Goal: Register for event/course

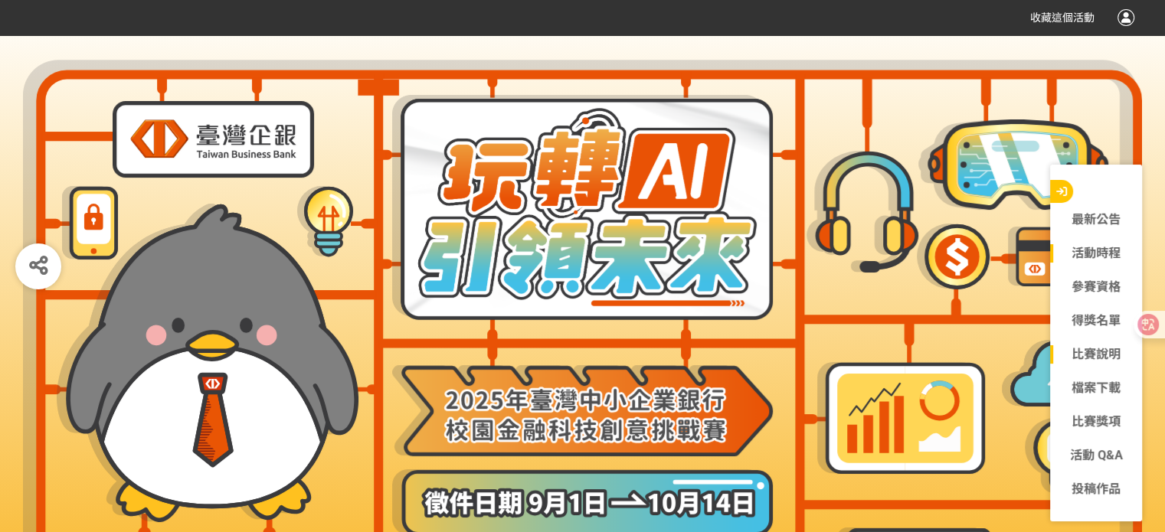
click at [1076, 355] on link "比賽說明" at bounding box center [1096, 355] width 92 height 18
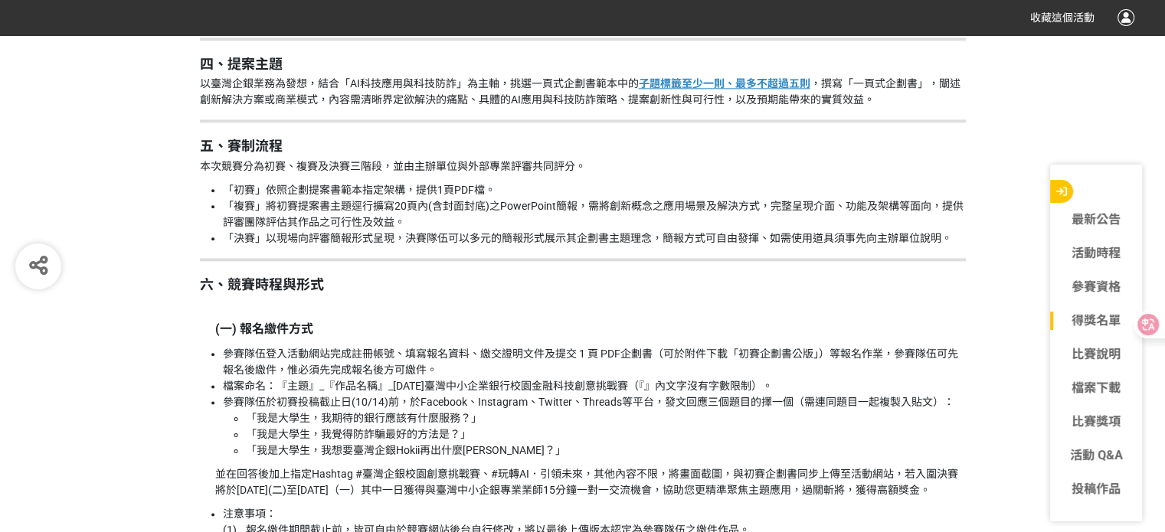
scroll to position [1893, 0]
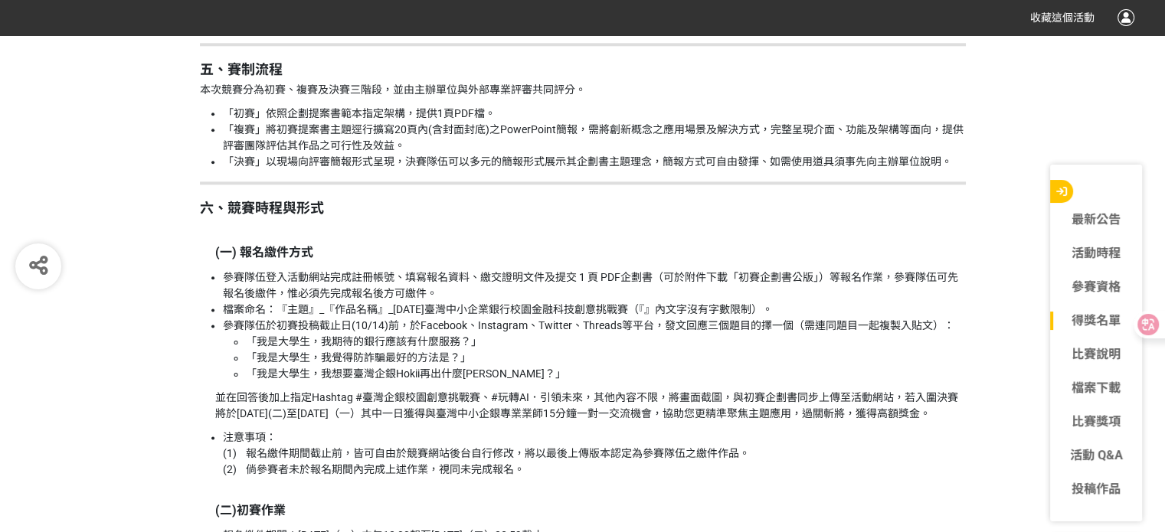
click at [372, 366] on li "「我是大學生，我想要臺灣企銀Hokii再出什麼[PERSON_NAME]？」" at bounding box center [606, 374] width 720 height 16
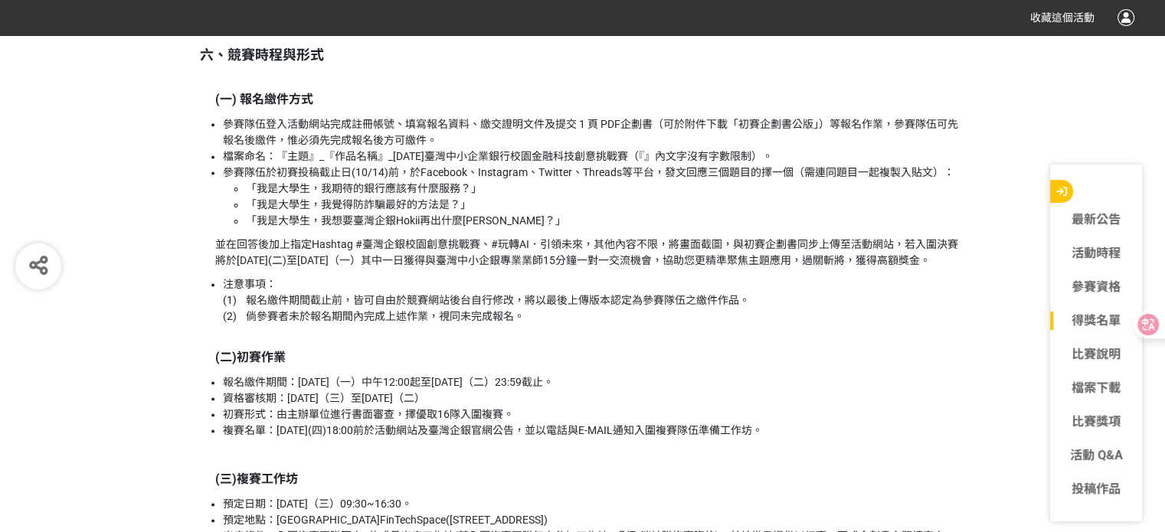
scroll to position [2200, 0]
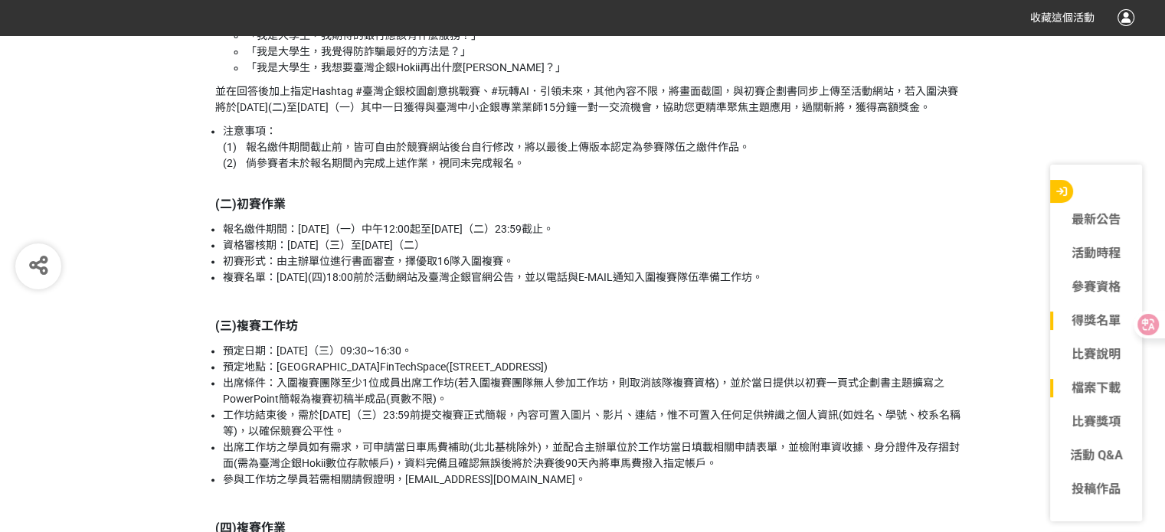
click at [1092, 380] on link "檔案下載" at bounding box center [1096, 388] width 92 height 18
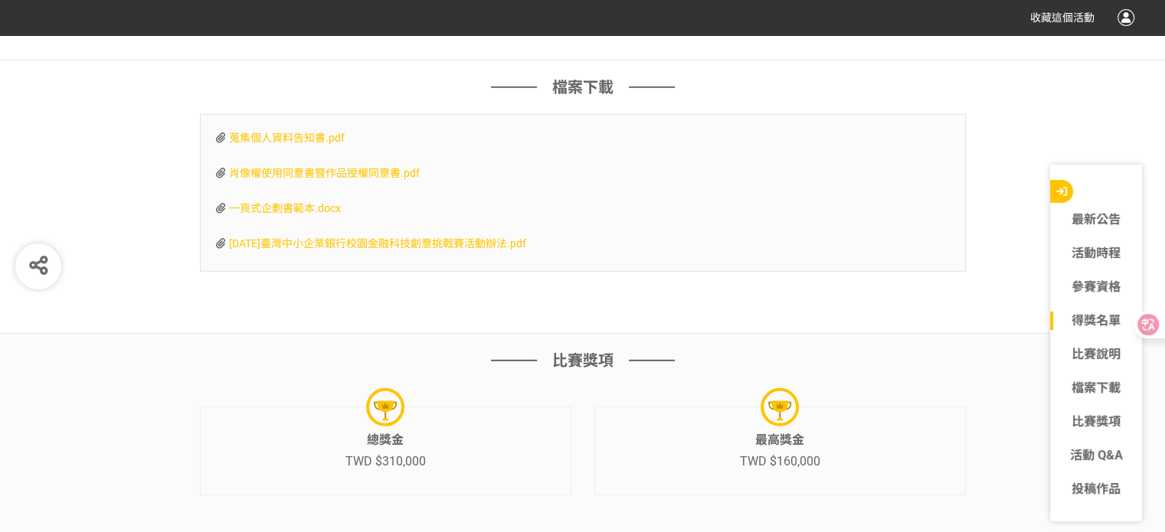
click at [291, 215] on span "一頁式企劃書範本.docx" at bounding box center [285, 208] width 112 height 12
click at [287, 250] on span "[DATE]臺灣中小企業銀行校園金融科技創意挑戰賽活動辦法.pdf" at bounding box center [377, 244] width 297 height 12
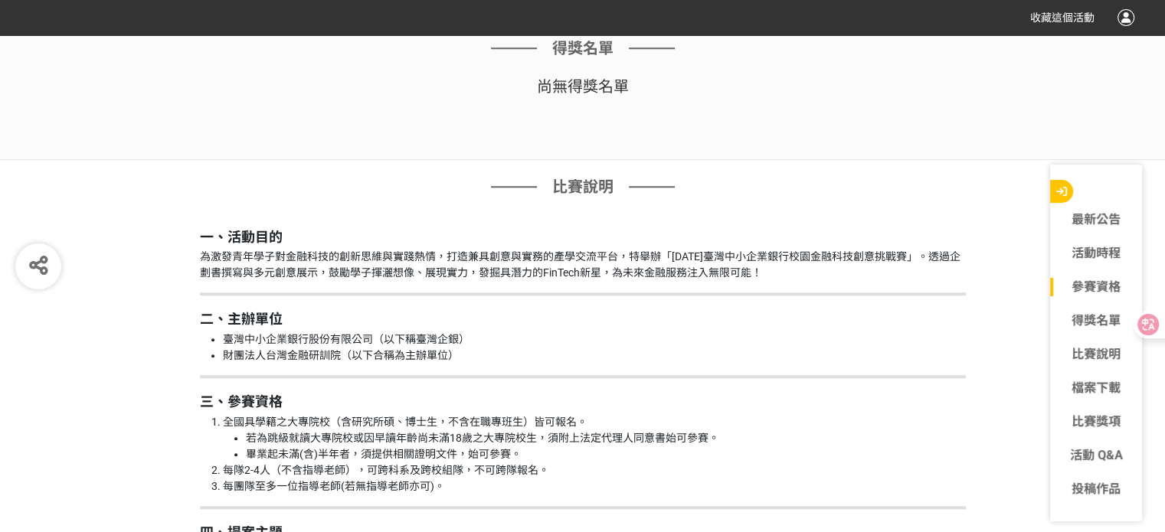
scroll to position [0, 0]
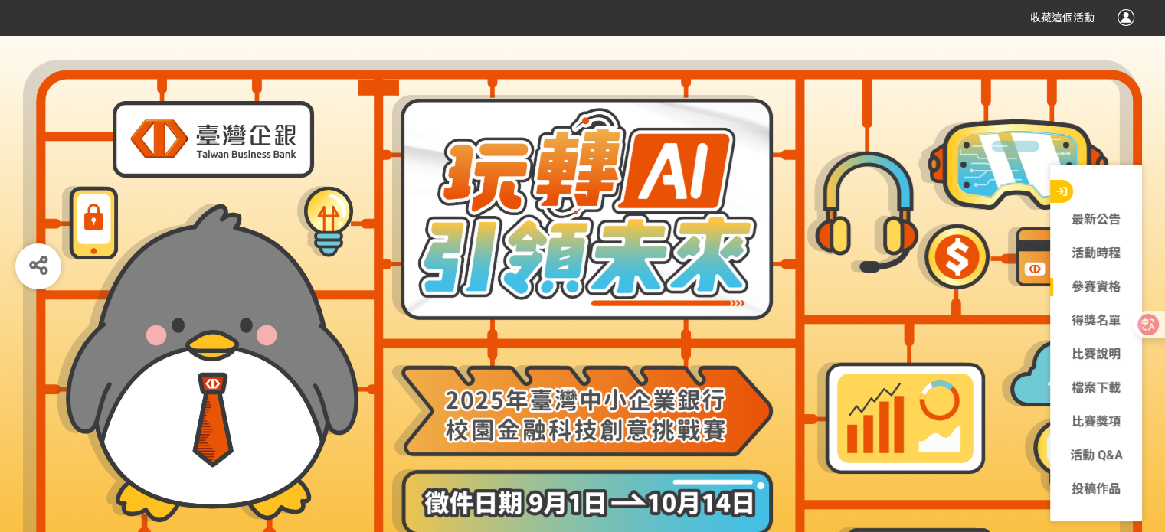
click at [1132, 11] on div at bounding box center [1126, 17] width 17 height 17
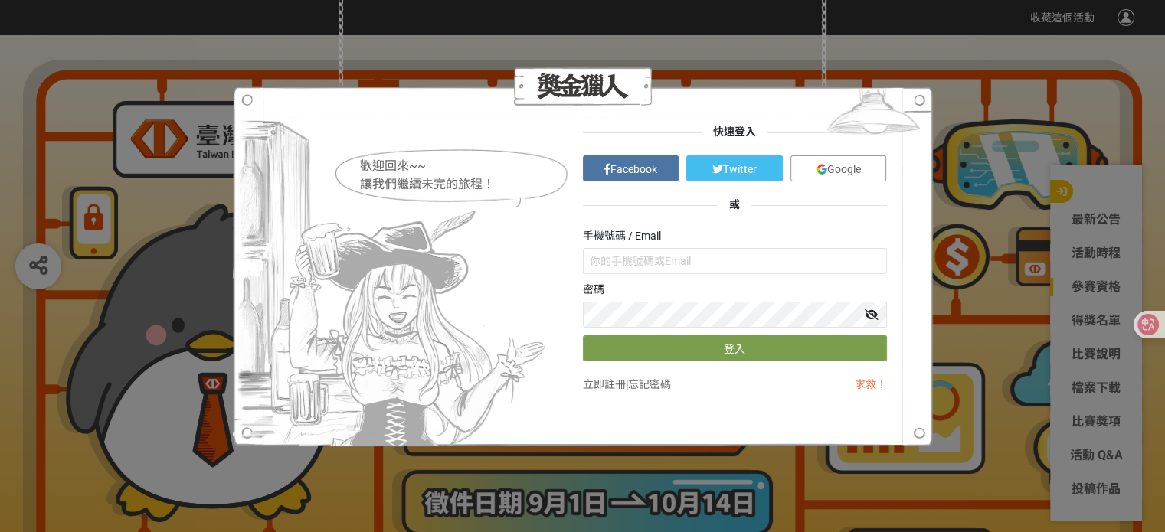
click at [844, 161] on link "Google" at bounding box center [839, 169] width 97 height 26
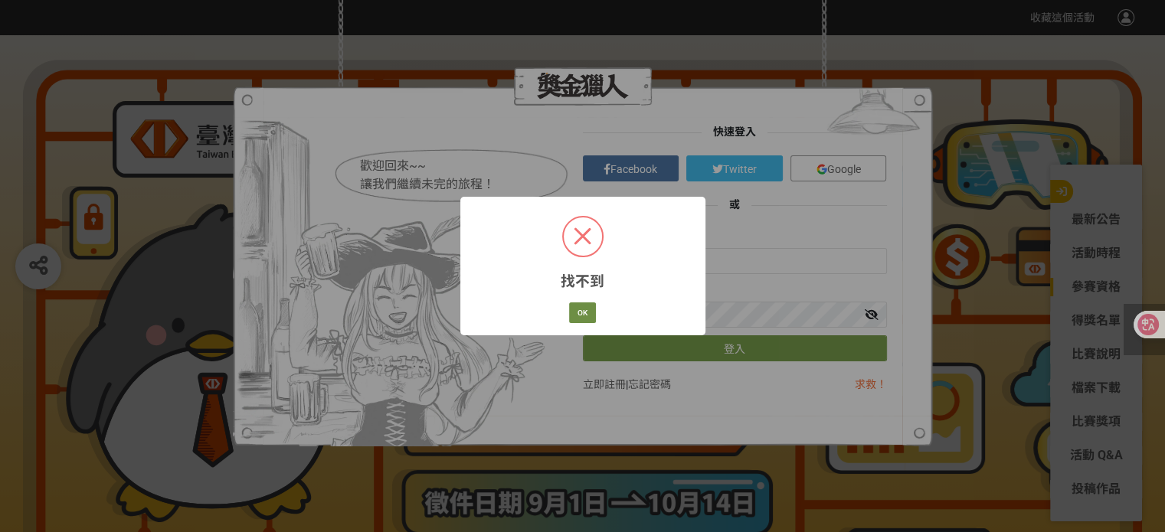
click at [578, 304] on div "找不到 × OK Cancel" at bounding box center [582, 266] width 245 height 139
click at [580, 304] on button "OK" at bounding box center [582, 313] width 27 height 21
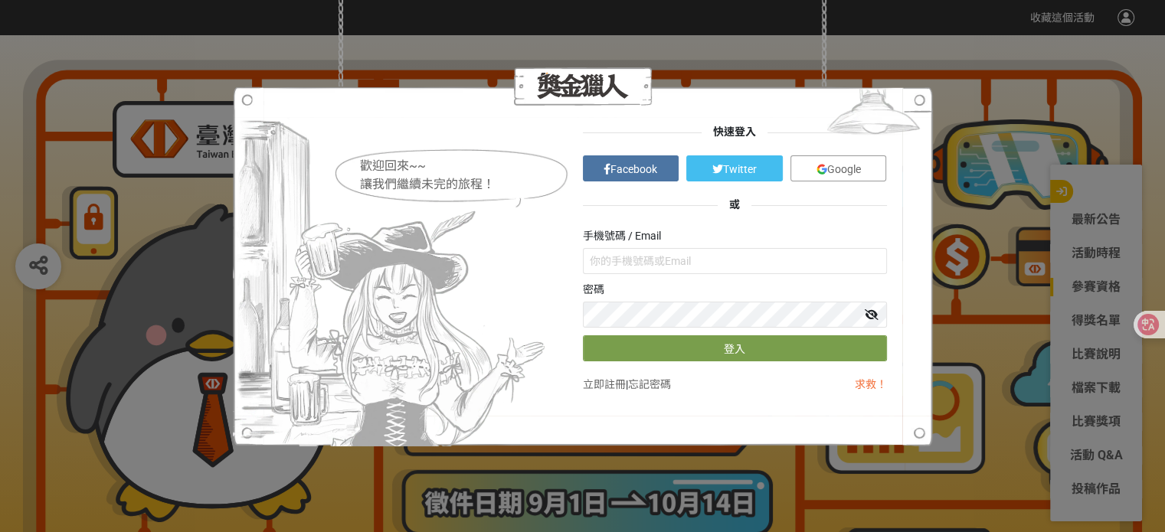
click at [606, 382] on link "立即註冊" at bounding box center [604, 384] width 43 height 12
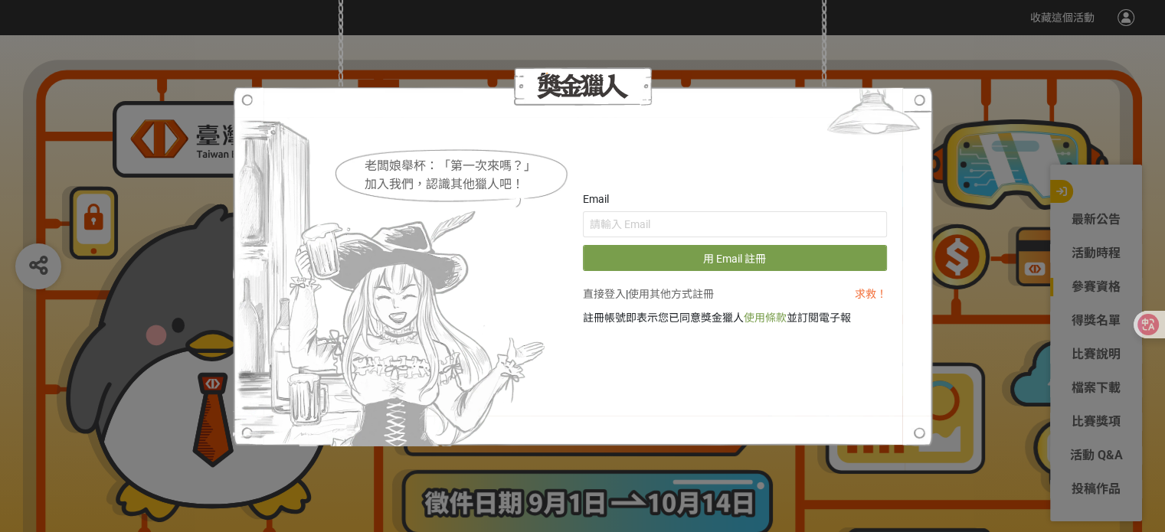
click at [609, 238] on form "Email 用 Email 註冊" at bounding box center [735, 232] width 304 height 80
click at [604, 228] on input "text" at bounding box center [735, 224] width 304 height 26
paste input "MA307bMA307b"
type input "MA307bMA307b"
drag, startPoint x: 716, startPoint y: 233, endPoint x: 200, endPoint y: 165, distance: 520.0
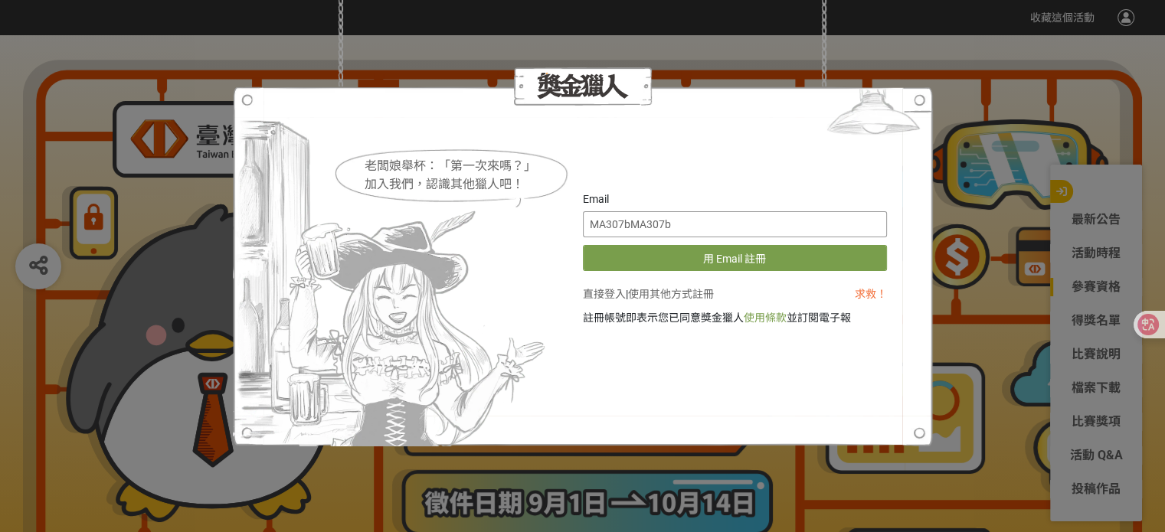
click at [207, 165] on div "老闆娘舉杯：「第一次來嗎？」 加入我們，認識其他獵人吧！ Email MA307bMA307b 用 Email 註冊 直接登入 | 使用其他方式註冊 求救！ …" at bounding box center [582, 266] width 1165 height 532
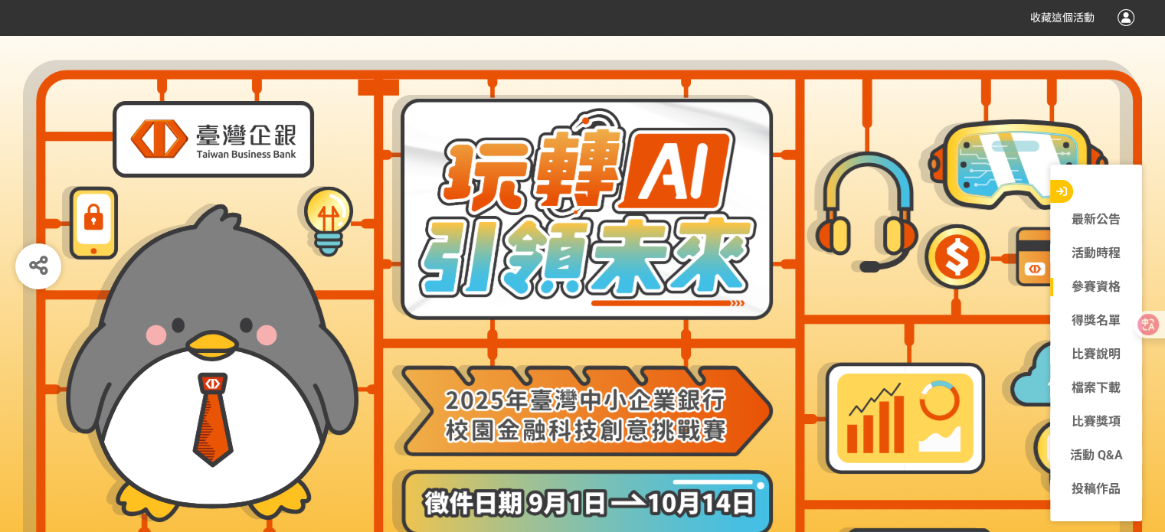
click at [1112, 4] on div "收藏這個活動" at bounding box center [1070, 18] width 127 height 28
click at [1122, 14] on div at bounding box center [1126, 17] width 17 height 17
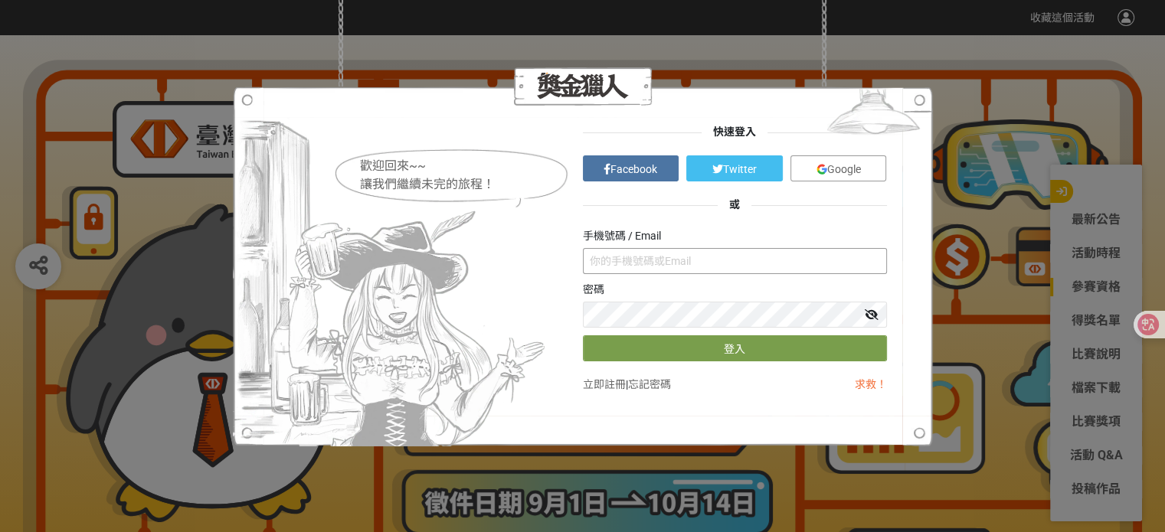
click at [619, 265] on input "text" at bounding box center [735, 261] width 304 height 26
click at [614, 385] on link "立即註冊" at bounding box center [604, 384] width 43 height 12
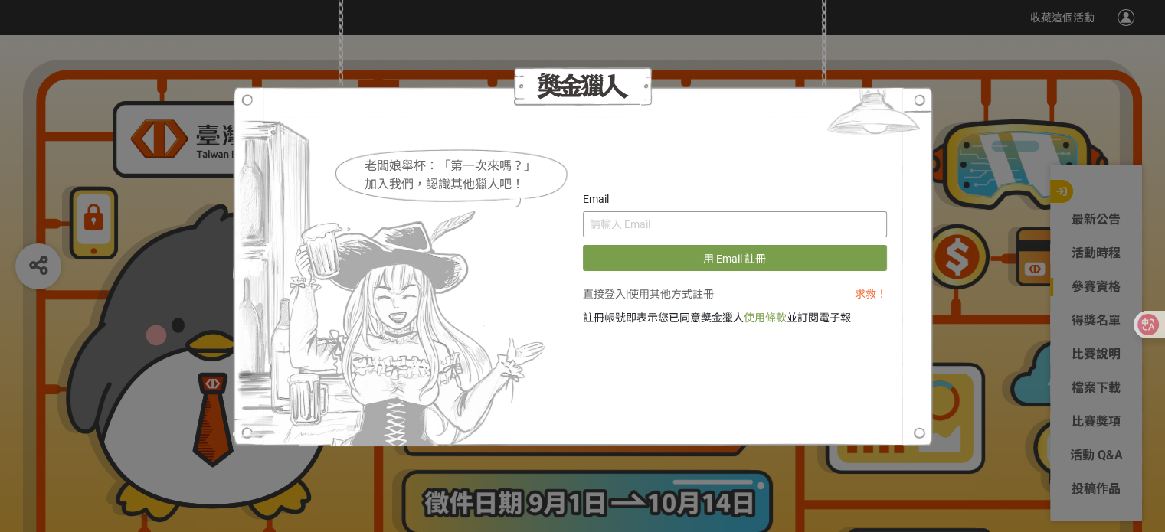
click at [598, 219] on input "text" at bounding box center [735, 224] width 304 height 26
type input "[EMAIL_ADDRESS][DOMAIN_NAME]"
click at [583, 245] on button "用 Email 註冊" at bounding box center [735, 258] width 304 height 26
click at [915, 103] on img at bounding box center [873, 115] width 119 height 57
click at [889, 67] on div at bounding box center [583, 86] width 700 height 38
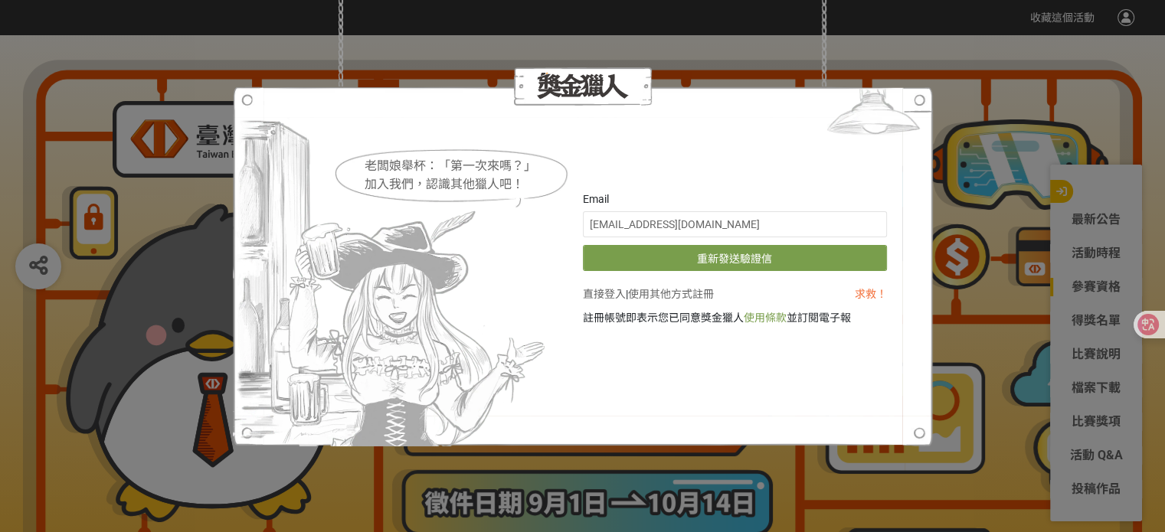
click at [611, 288] on link "直接登入" at bounding box center [604, 294] width 43 height 12
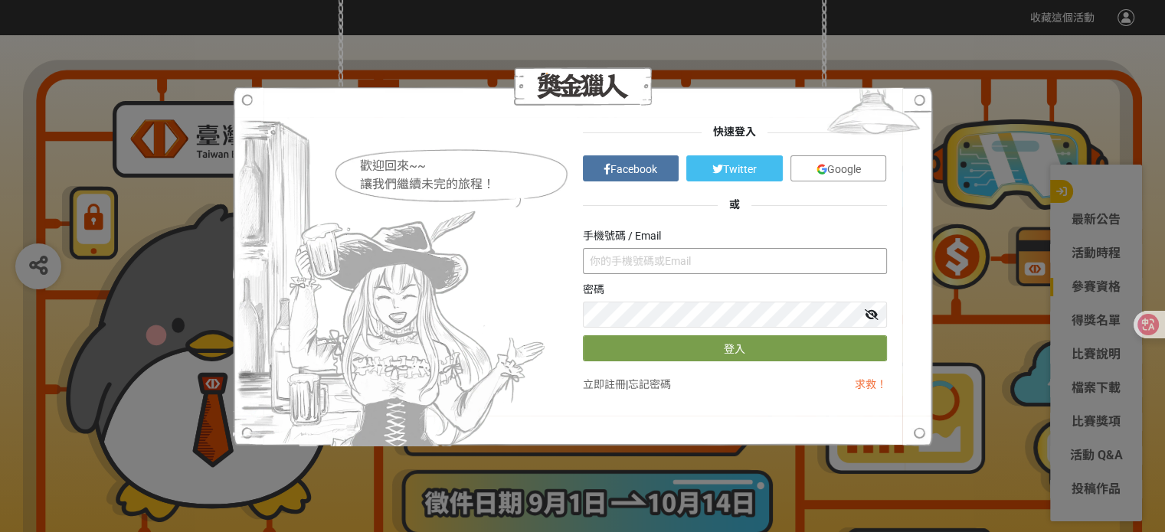
click at [611, 260] on input "text" at bounding box center [735, 261] width 304 height 26
click at [811, 175] on link "Google" at bounding box center [839, 169] width 97 height 26
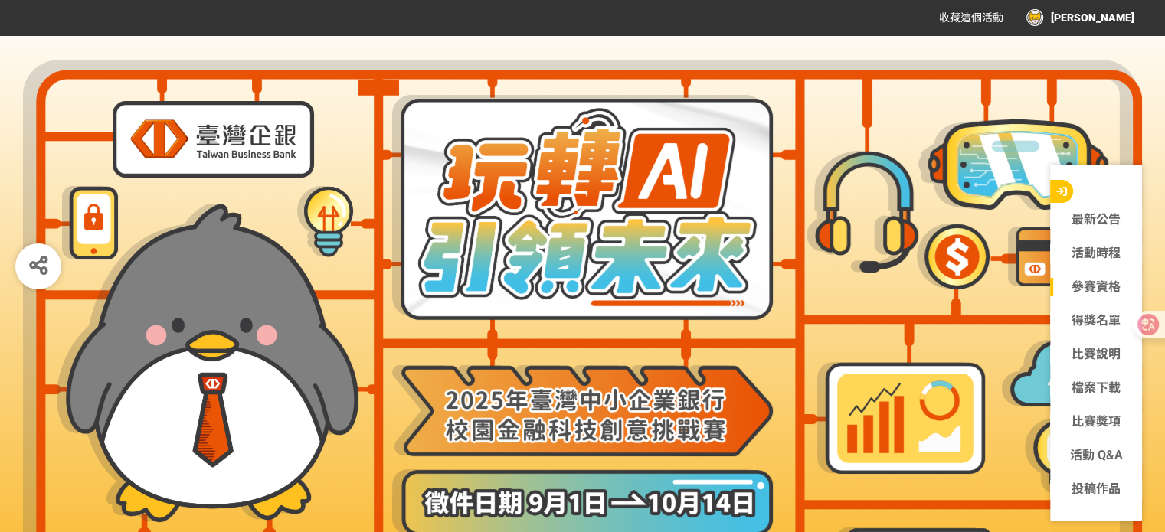
drag, startPoint x: 1119, startPoint y: 26, endPoint x: 1112, endPoint y: 12, distance: 15.4
click at [1116, 19] on div "收藏這個活動 YAN" at bounding box center [1025, 18] width 218 height 28
click at [1112, 12] on div "[PERSON_NAME]" at bounding box center [1081, 17] width 108 height 17
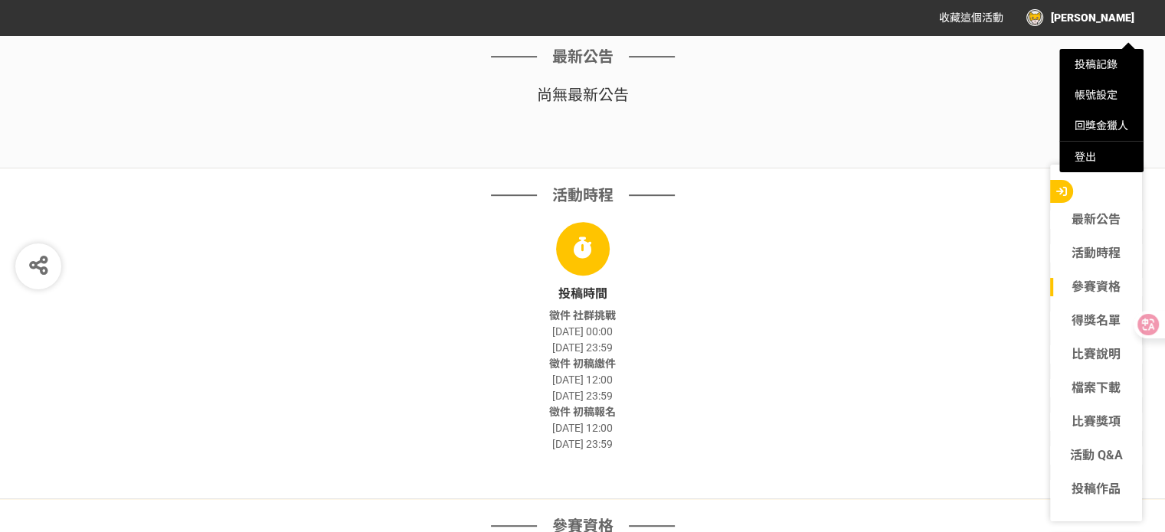
scroll to position [460, 0]
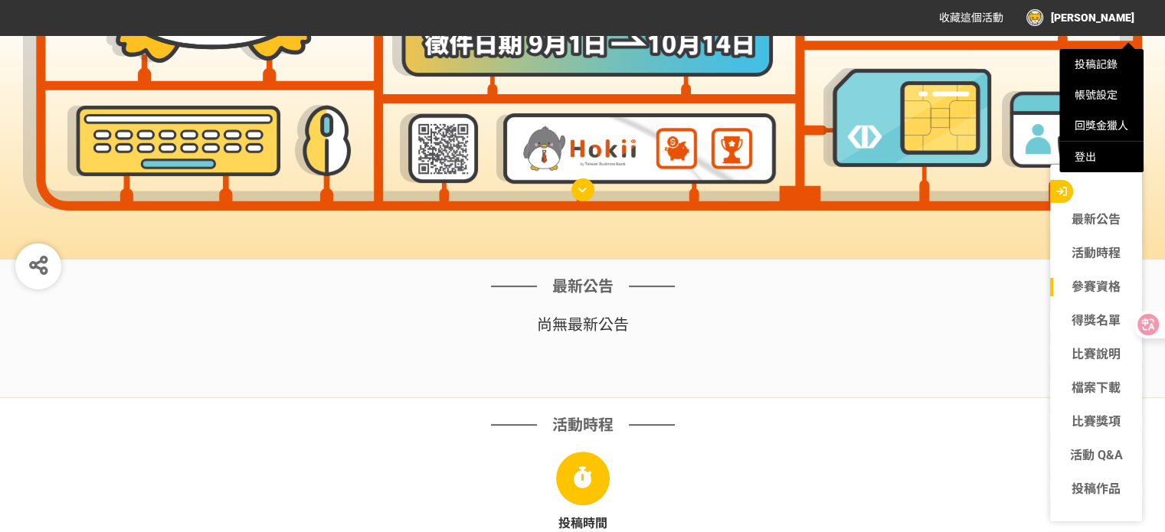
click at [996, 416] on div at bounding box center [582, 266] width 1165 height 532
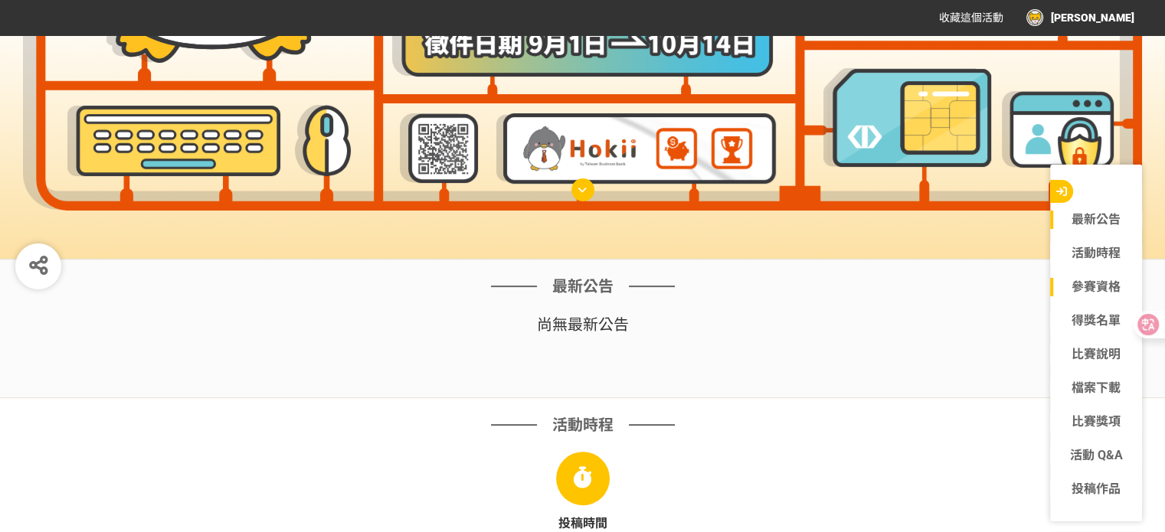
click at [1097, 228] on link "最新公告" at bounding box center [1096, 220] width 92 height 18
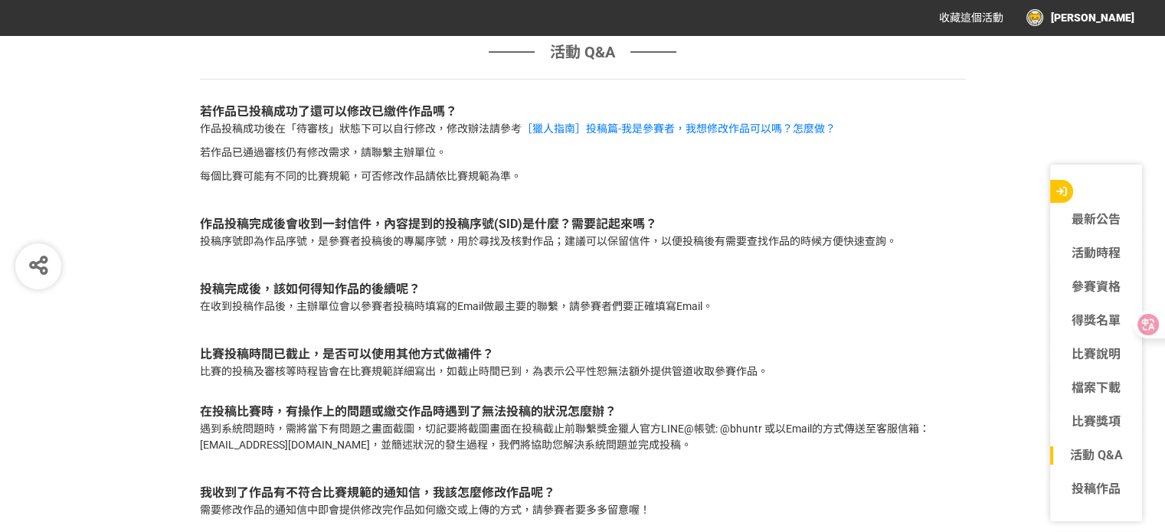
scroll to position [4783, 0]
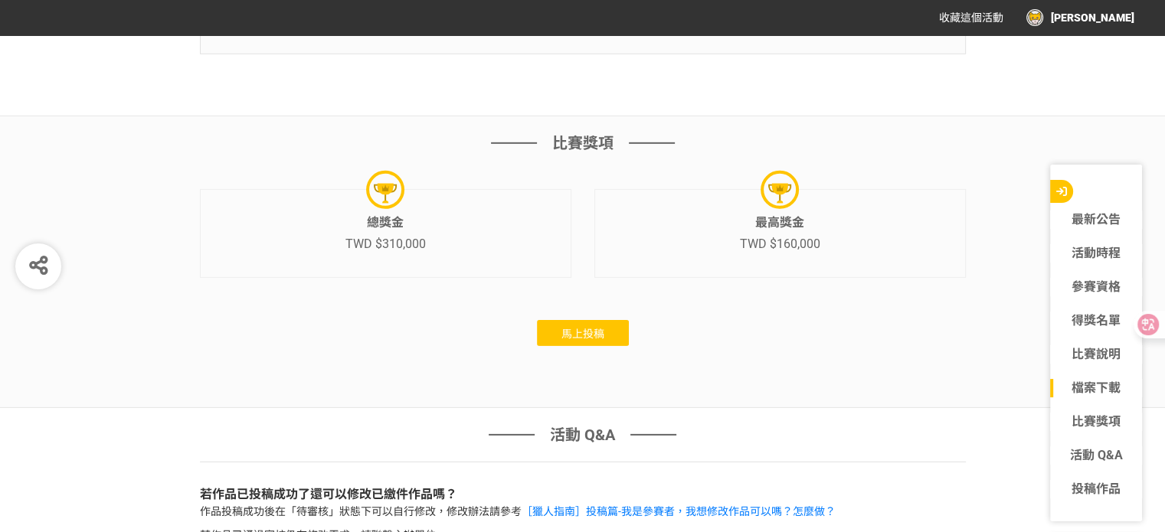
click at [576, 340] on span "馬上投稿" at bounding box center [583, 334] width 43 height 12
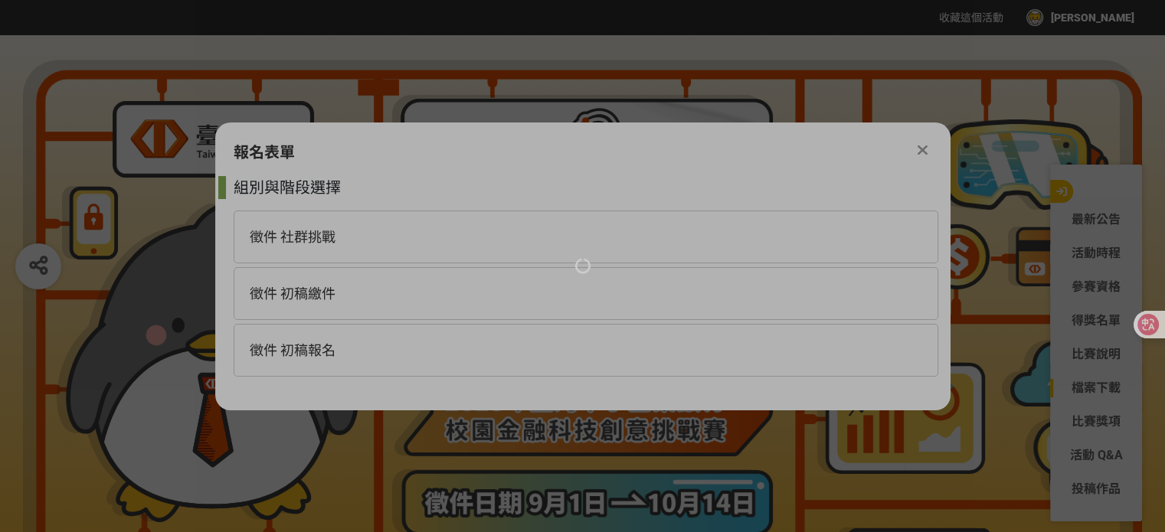
scroll to position [0, 0]
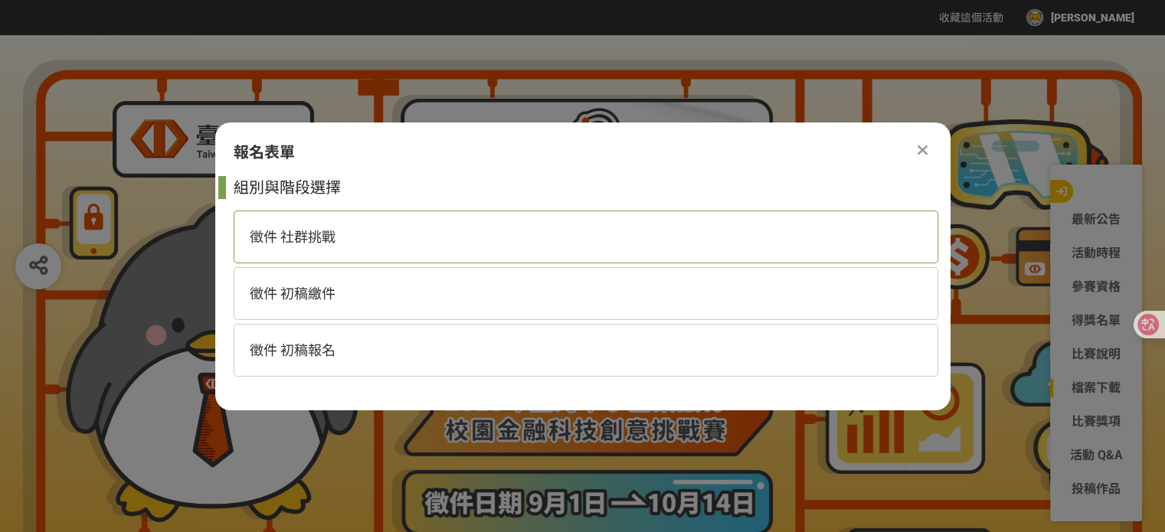
click at [298, 243] on span "徵件 社群挑戰" at bounding box center [293, 237] width 86 height 16
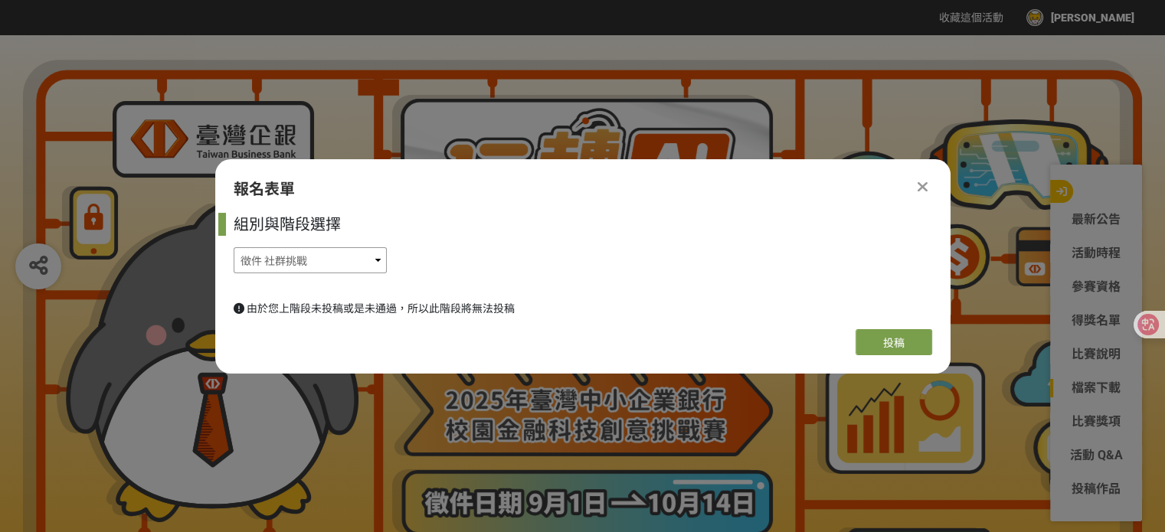
click at [293, 254] on select "徵件 社群挑戰 徵件 初稿繳件 徵件 初稿報名" at bounding box center [310, 260] width 153 height 26
click at [234, 247] on select "徵件 社群挑戰 徵件 初稿繳件 徵件 初稿報名" at bounding box center [310, 260] width 153 height 26
click at [264, 262] on select "徵件 社群挑戰 徵件 初稿繳件 徵件 初稿報名" at bounding box center [310, 260] width 153 height 26
click at [234, 247] on select "徵件 社群挑戰 徵件 初稿繳件 徵件 初稿報名" at bounding box center [310, 260] width 153 height 26
click at [261, 269] on select "徵件 社群挑戰 徵件 初稿繳件 徵件 初稿報名" at bounding box center [310, 260] width 153 height 26
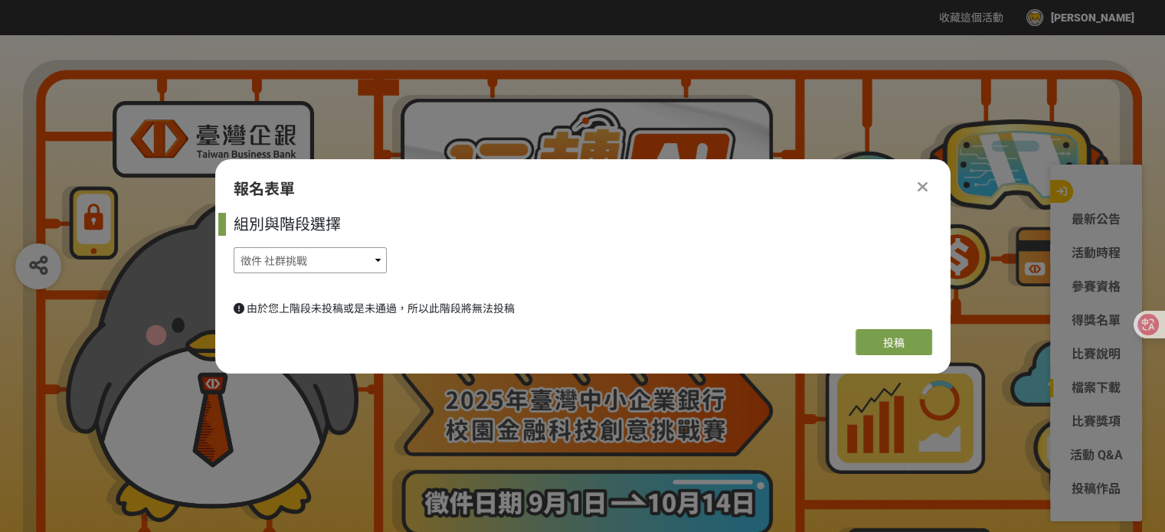
select select "185368:185627"
click at [234, 247] on select "徵件 社群挑戰 徵件 初稿繳件 徵件 初稿報名" at bounding box center [310, 260] width 153 height 26
click at [260, 260] on select "徵件 社群挑戰 徵件 初稿繳件 徵件 初稿報名" at bounding box center [310, 260] width 153 height 26
click at [260, 263] on select "徵件 社群挑戰 徵件 初稿繳件 徵件 初稿報名" at bounding box center [310, 260] width 153 height 26
click at [919, 187] on icon at bounding box center [923, 186] width 10 height 15
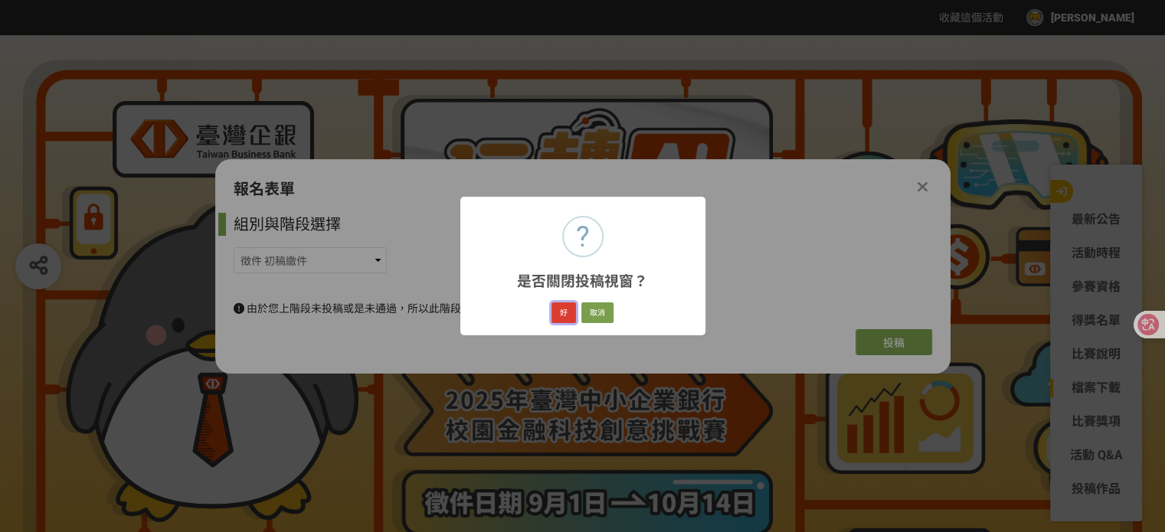
click at [564, 306] on button "好" at bounding box center [564, 313] width 25 height 21
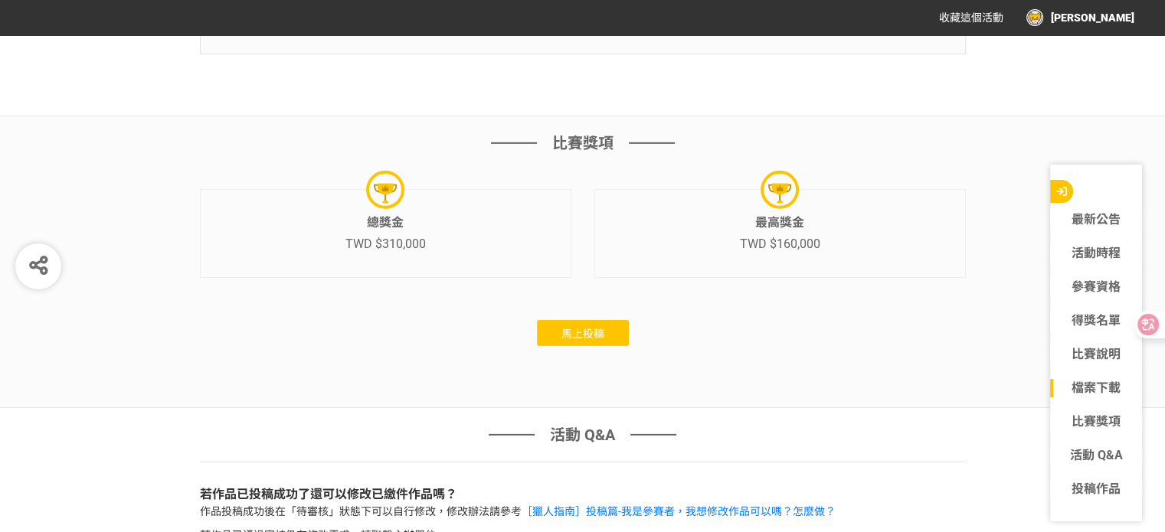
click at [554, 346] on button "馬上投稿" at bounding box center [583, 333] width 92 height 26
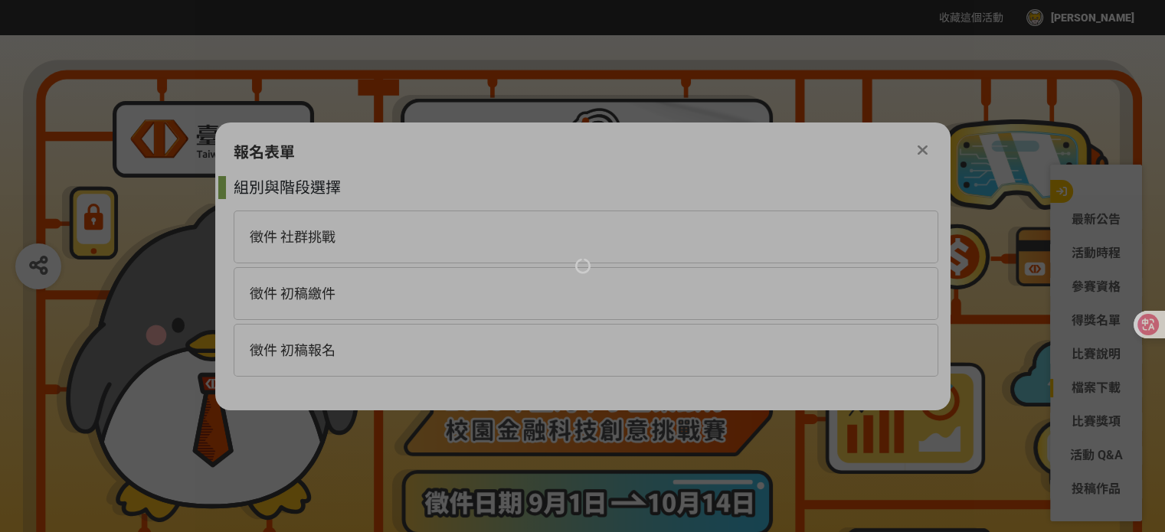
scroll to position [0, 0]
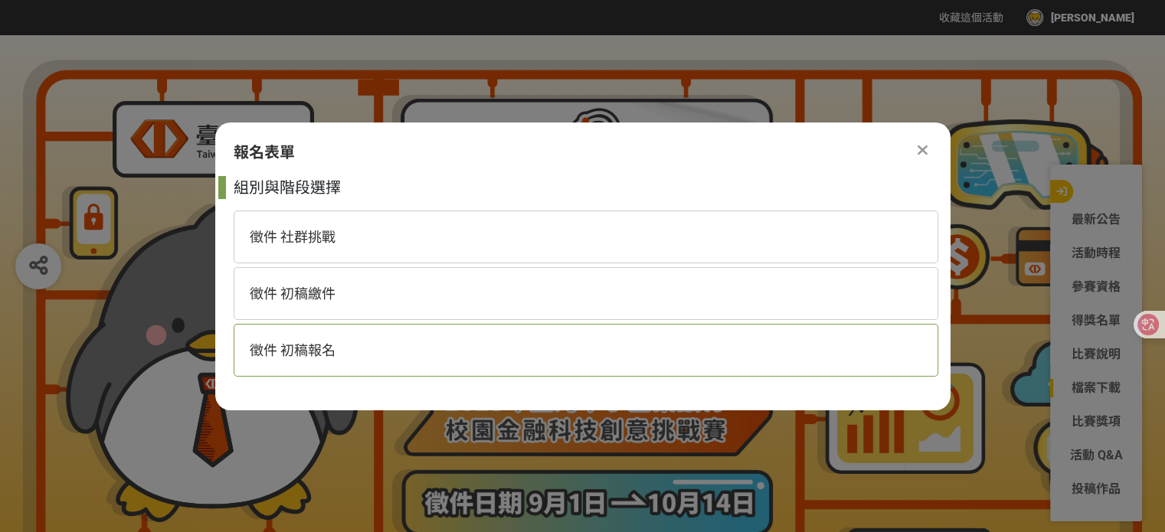
click at [297, 333] on div "徵件 初稿報名" at bounding box center [586, 350] width 705 height 53
select select "185368:185625"
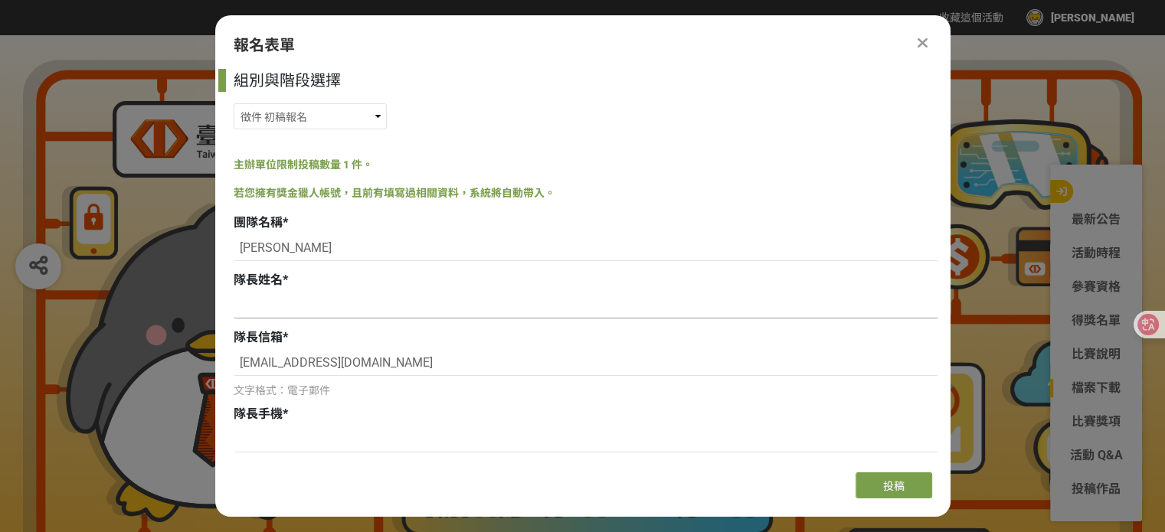
click at [271, 304] on input at bounding box center [586, 306] width 705 height 26
click at [279, 117] on select "徵件 社群挑戰 徵件 初稿繳件 徵件 初稿報名" at bounding box center [310, 116] width 153 height 26
drag, startPoint x: 279, startPoint y: 117, endPoint x: 295, endPoint y: 120, distance: 16.4
click at [279, 117] on select "徵件 社群挑戰 徵件 初稿繳件 徵件 初稿報名" at bounding box center [310, 116] width 153 height 26
click at [319, 300] on input at bounding box center [586, 306] width 705 height 26
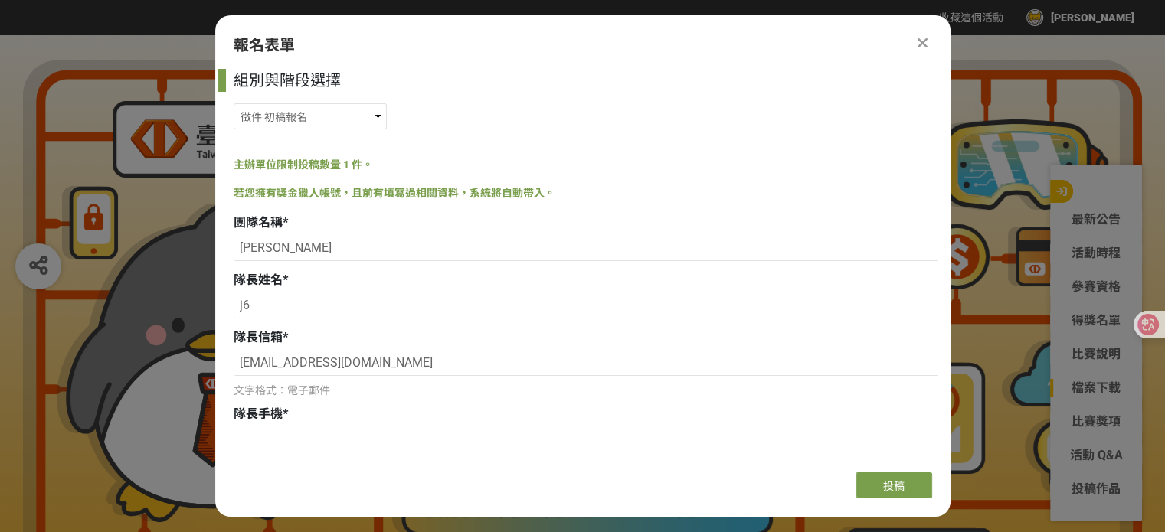
type input "j"
type input "[PERSON_NAME]"
drag, startPoint x: 301, startPoint y: 254, endPoint x: 181, endPoint y: 247, distance: 120.4
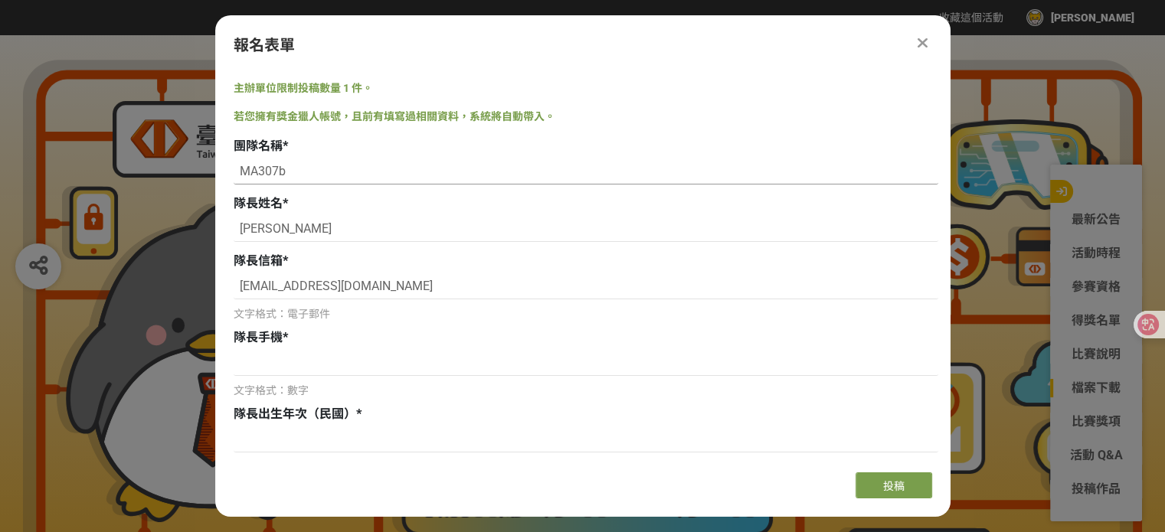
scroll to position [153, 0]
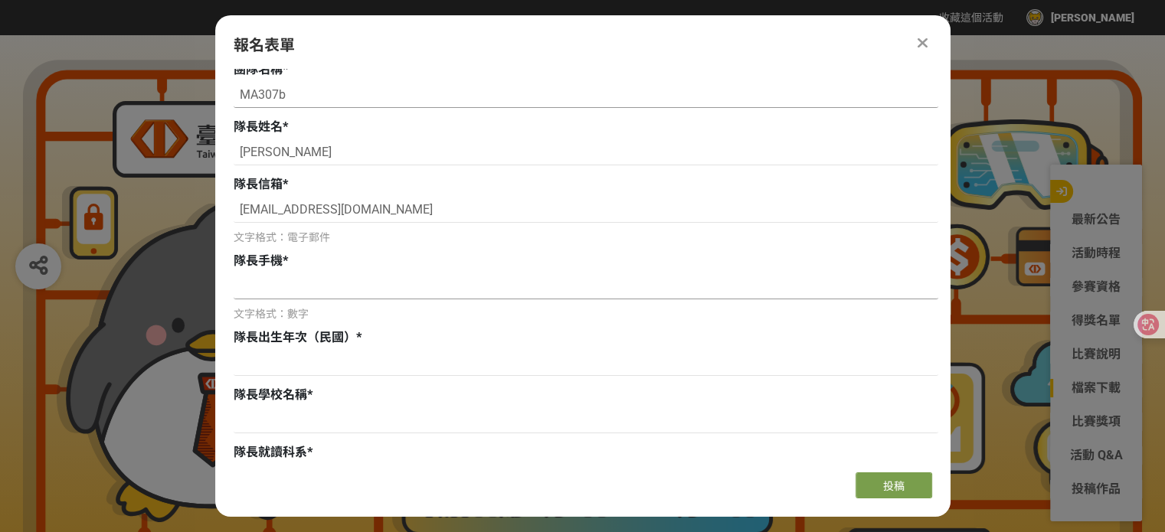
type input "MA307b"
click at [257, 299] on div "文字格式：數字" at bounding box center [586, 298] width 705 height 49
type input "0905161725"
click at [307, 352] on input at bounding box center [586, 363] width 705 height 26
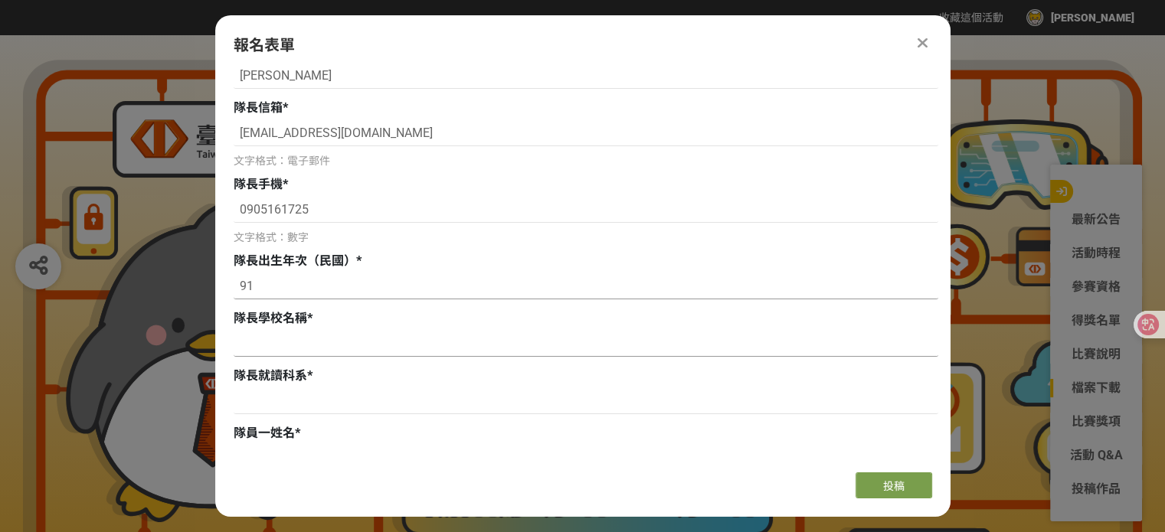
type input "91"
click at [300, 347] on input at bounding box center [586, 344] width 705 height 26
type input "高雄科技大學"
click at [297, 375] on span "隊長就讀科系" at bounding box center [271, 376] width 74 height 15
click at [257, 401] on input at bounding box center [586, 401] width 705 height 26
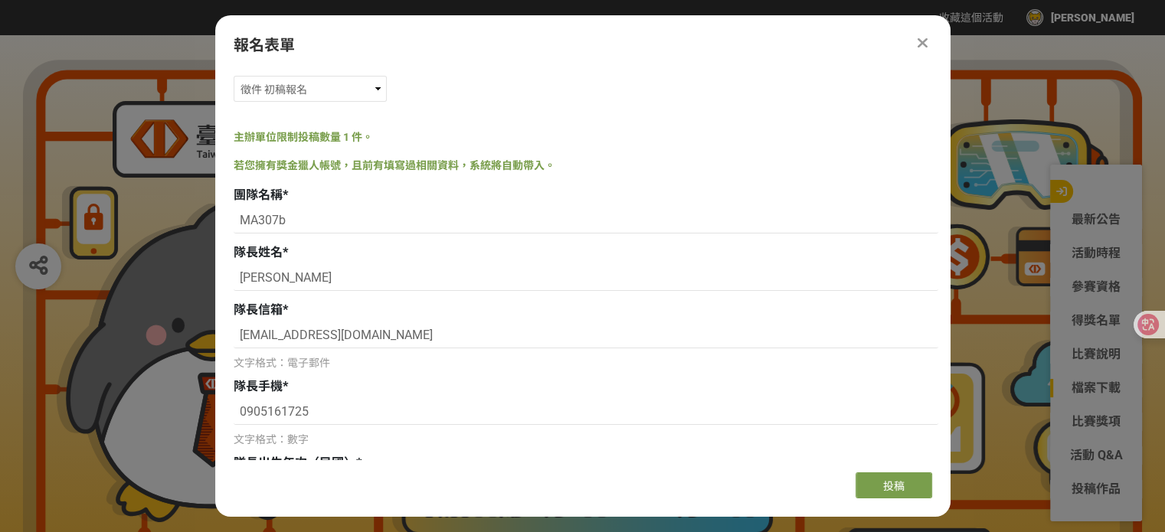
scroll to position [0, 0]
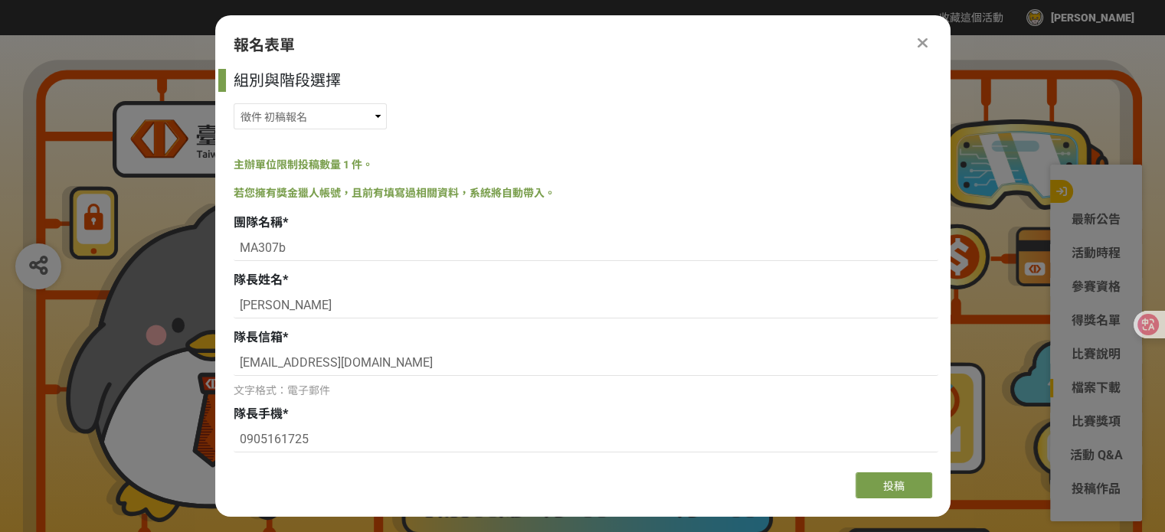
click at [387, 127] on div "徵件 社群挑戰 徵件 初稿繳件 徵件 初稿報名" at bounding box center [586, 116] width 705 height 26
click at [385, 122] on select "徵件 社群挑戰 徵件 初稿繳件 徵件 初稿報名" at bounding box center [310, 116] width 153 height 26
click at [234, 129] on select "徵件 社群挑戰 徵件 初稿繳件 徵件 初稿報名" at bounding box center [310, 116] width 153 height 26
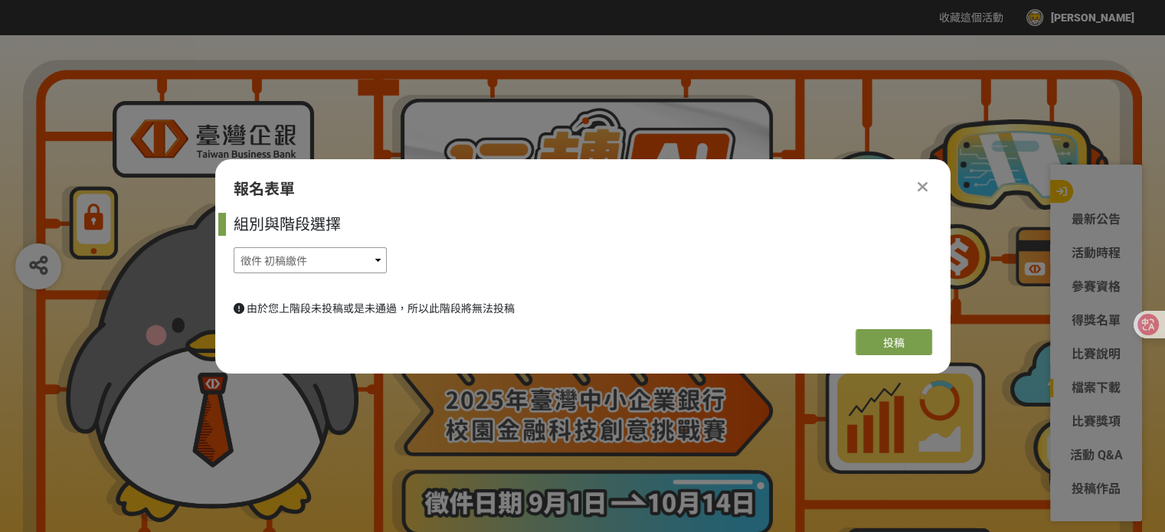
click at [326, 263] on select "徵件 社群挑戰 徵件 初稿繳件 徵件 初稿報名" at bounding box center [310, 260] width 153 height 26
select select "185368:185625"
click at [234, 247] on select "徵件 社群挑戰 徵件 初稿繳件 徵件 初稿報名" at bounding box center [310, 260] width 153 height 26
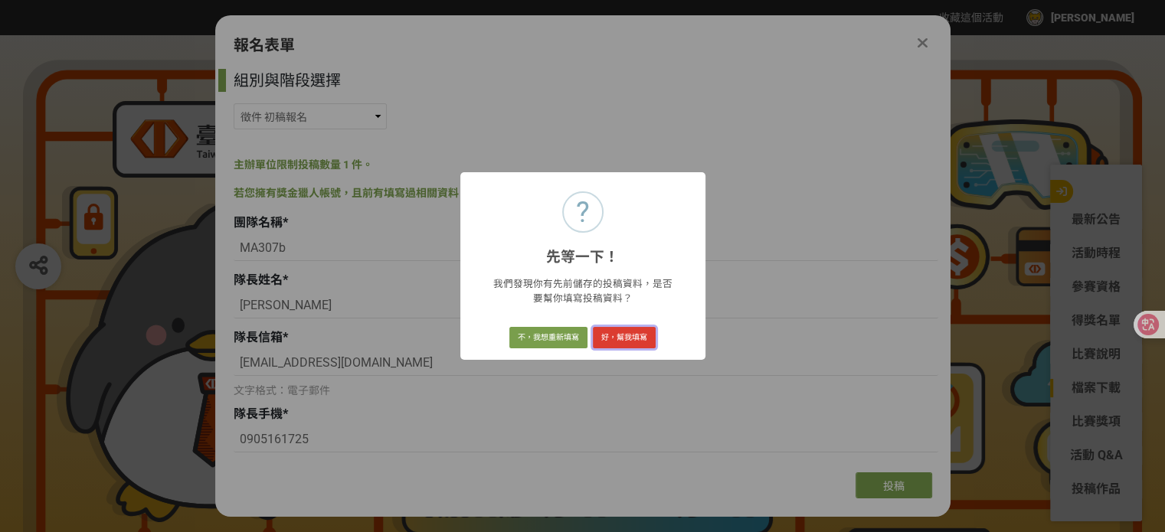
click at [647, 339] on button "好，幫我填寫" at bounding box center [624, 337] width 63 height 21
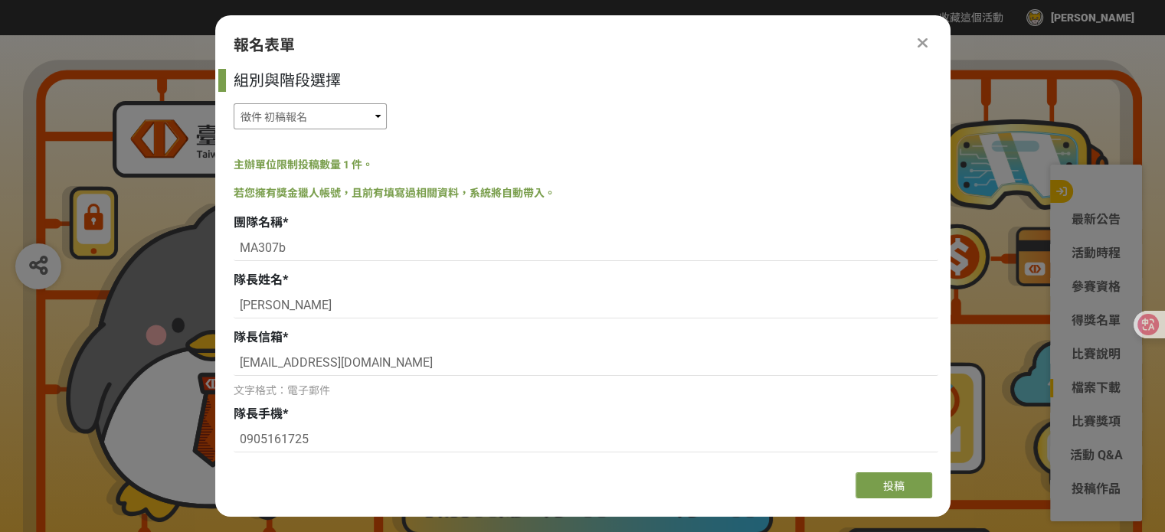
scroll to position [230, 0]
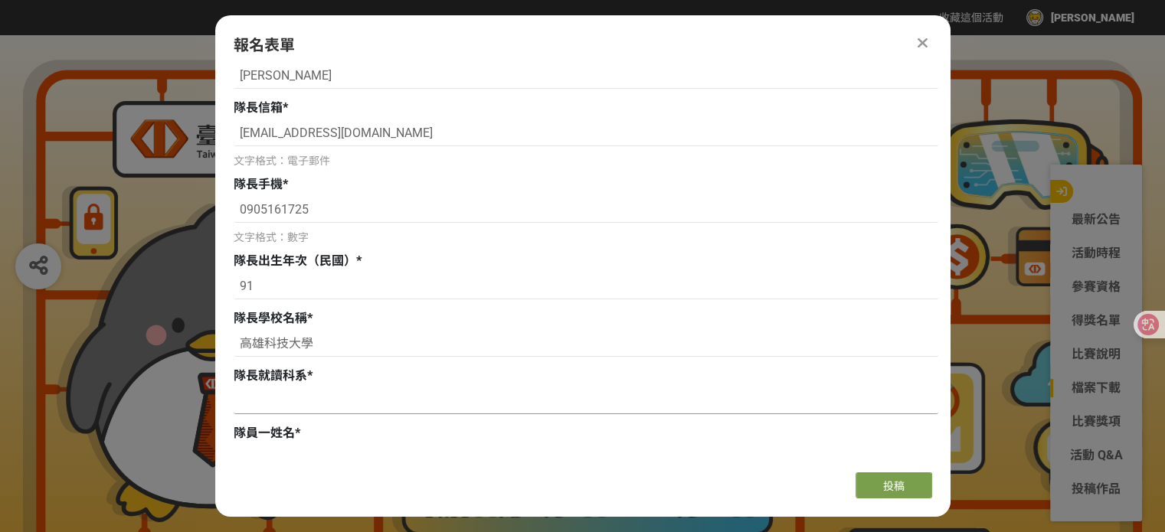
click at [273, 404] on input at bounding box center [586, 401] width 705 height 26
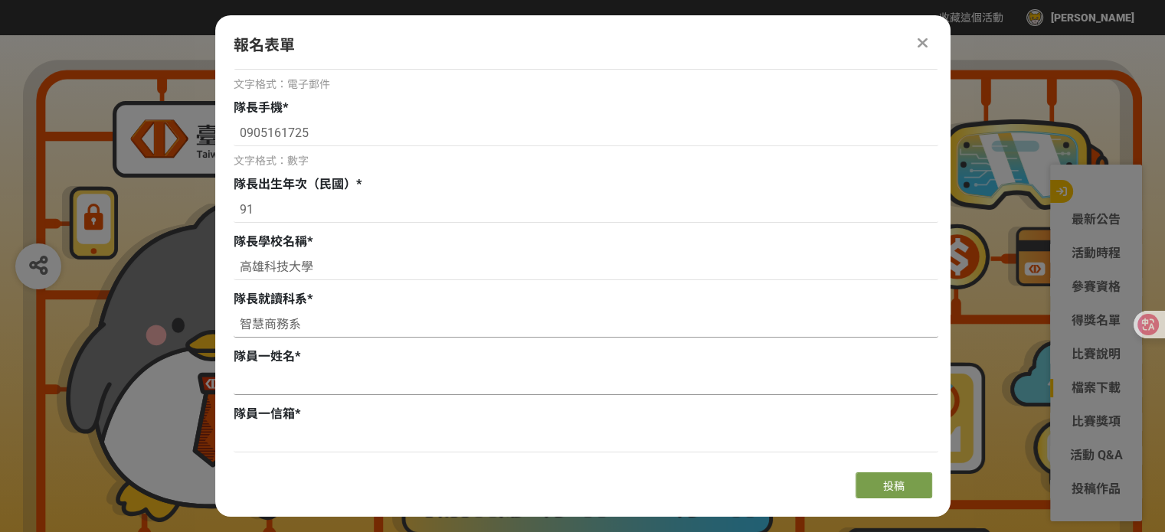
type input "智慧商務系"
click at [256, 378] on input at bounding box center [586, 382] width 705 height 26
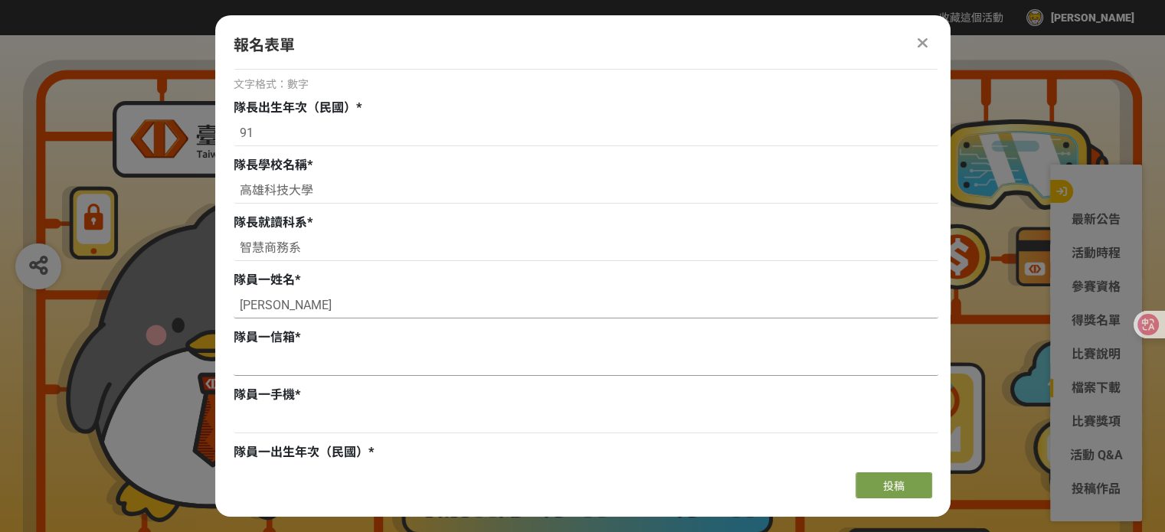
type input "[PERSON_NAME]"
click at [267, 372] on input at bounding box center [586, 363] width 705 height 26
drag, startPoint x: 322, startPoint y: 310, endPoint x: 0, endPoint y: 271, distance: 324.1
type input "[PERSON_NAME]"
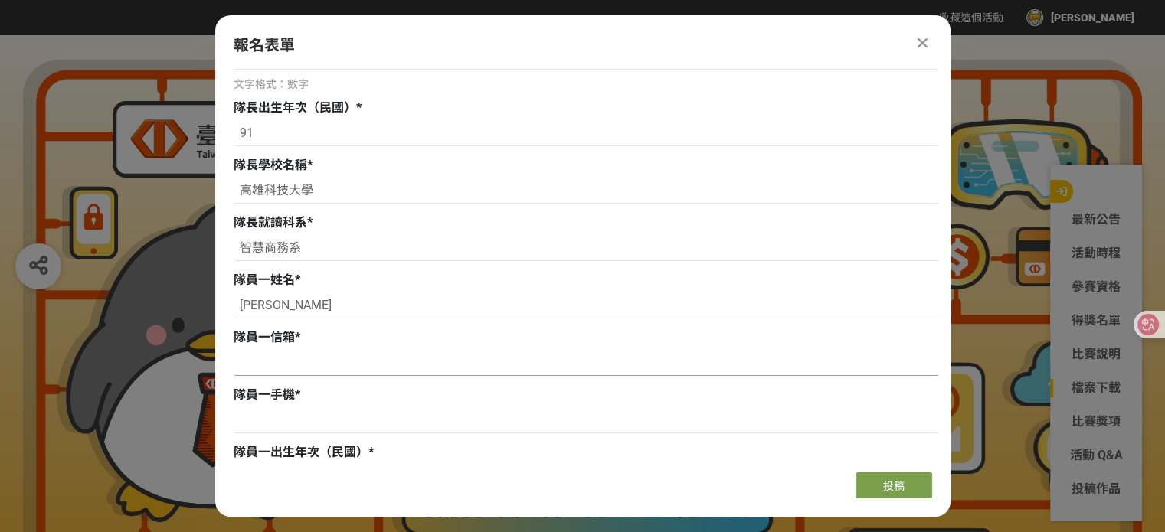
click at [266, 375] on input at bounding box center [586, 363] width 705 height 26
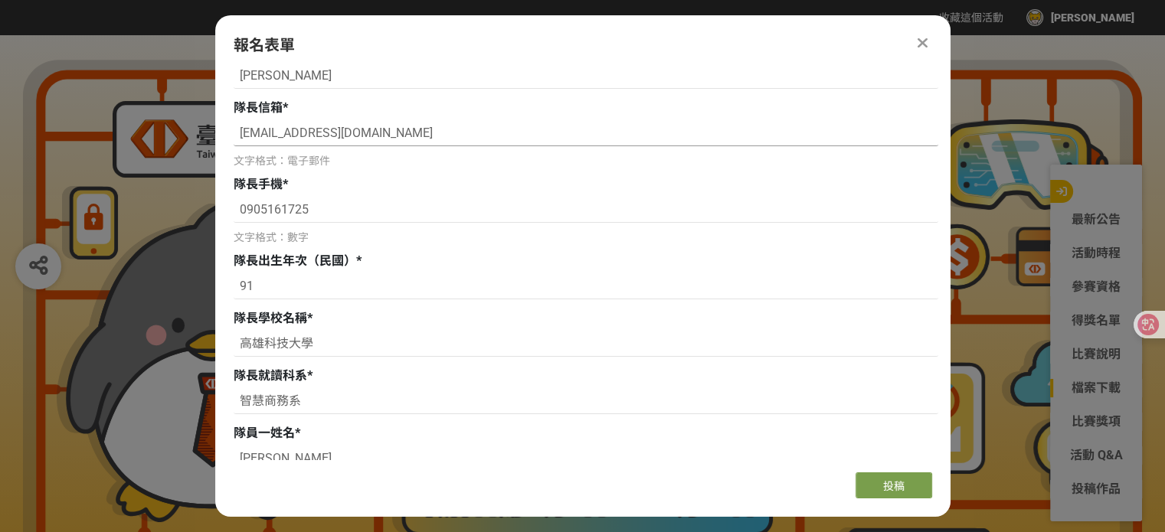
drag, startPoint x: 432, startPoint y: 134, endPoint x: 174, endPoint y: 122, distance: 258.5
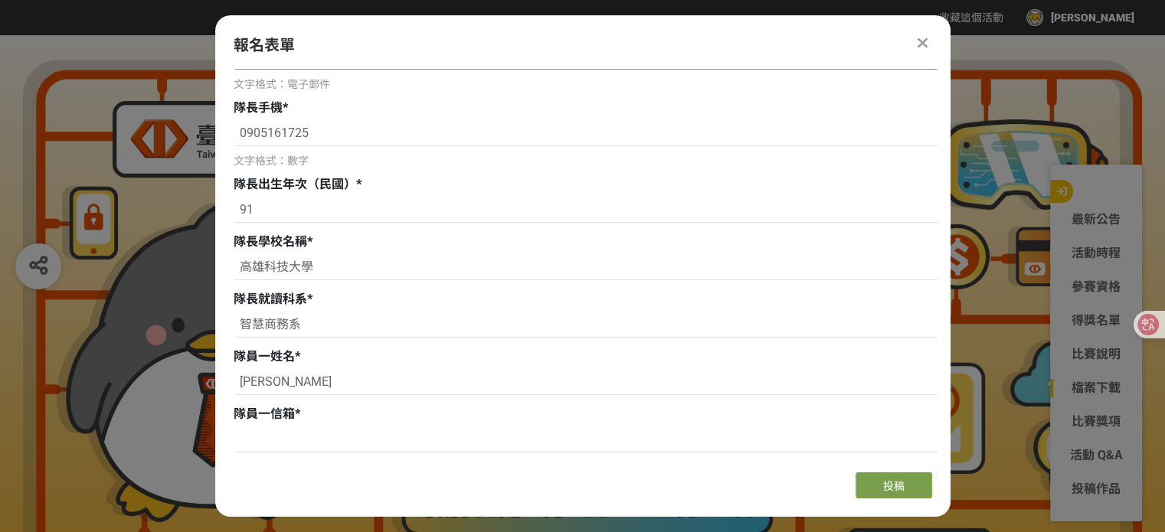
scroll to position [153, 0]
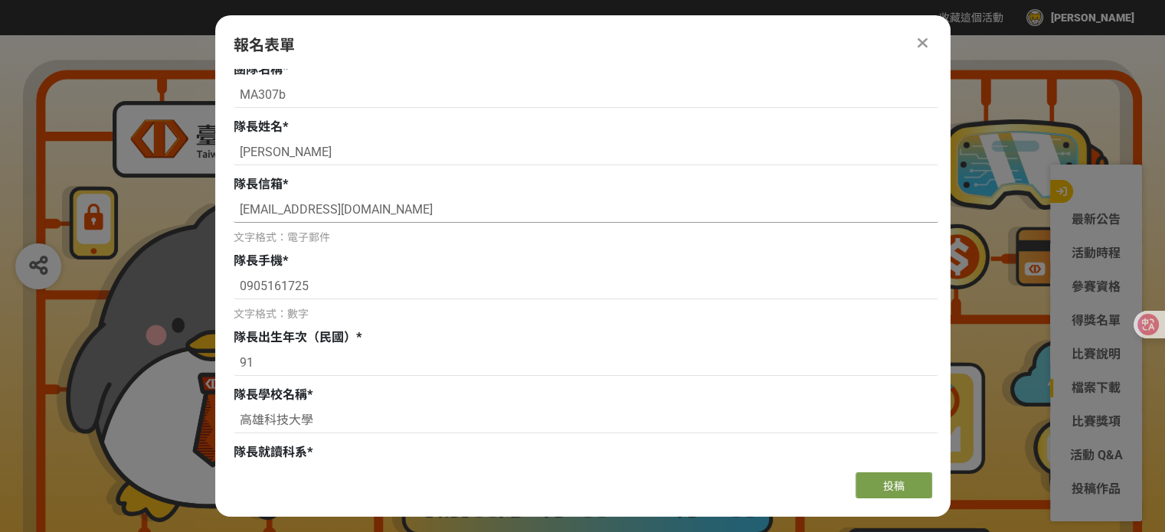
click at [250, 214] on input "[EMAIL_ADDRESS][DOMAIN_NAME]" at bounding box center [586, 210] width 705 height 26
click at [245, 214] on input "[EMAIL_ADDRESS][DOMAIN_NAME]" at bounding box center [586, 210] width 705 height 26
click at [338, 215] on input "[EMAIL_ADDRESS][DOMAIN_NAME]" at bounding box center [586, 210] width 705 height 26
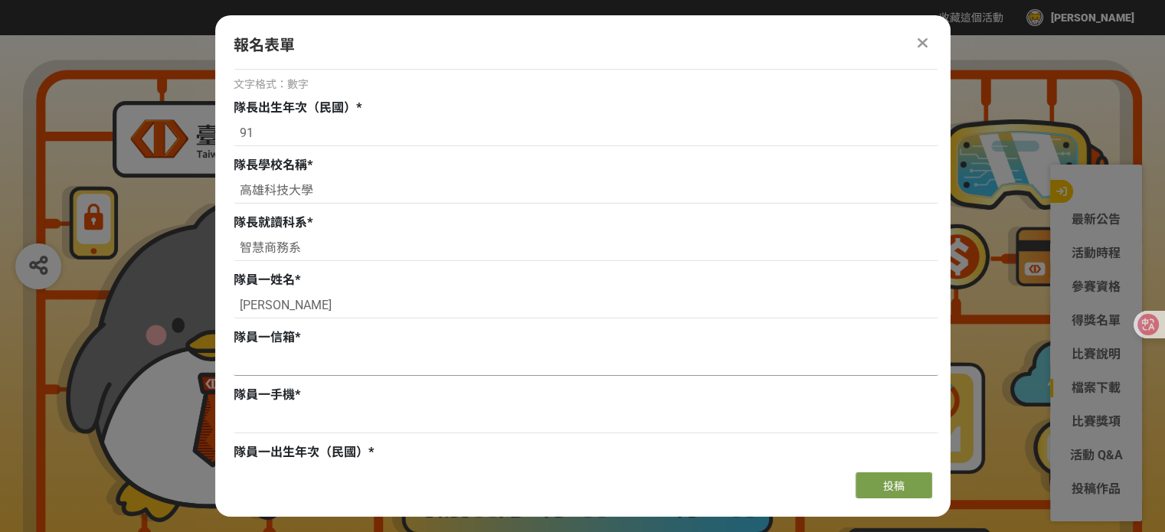
scroll to position [460, 0]
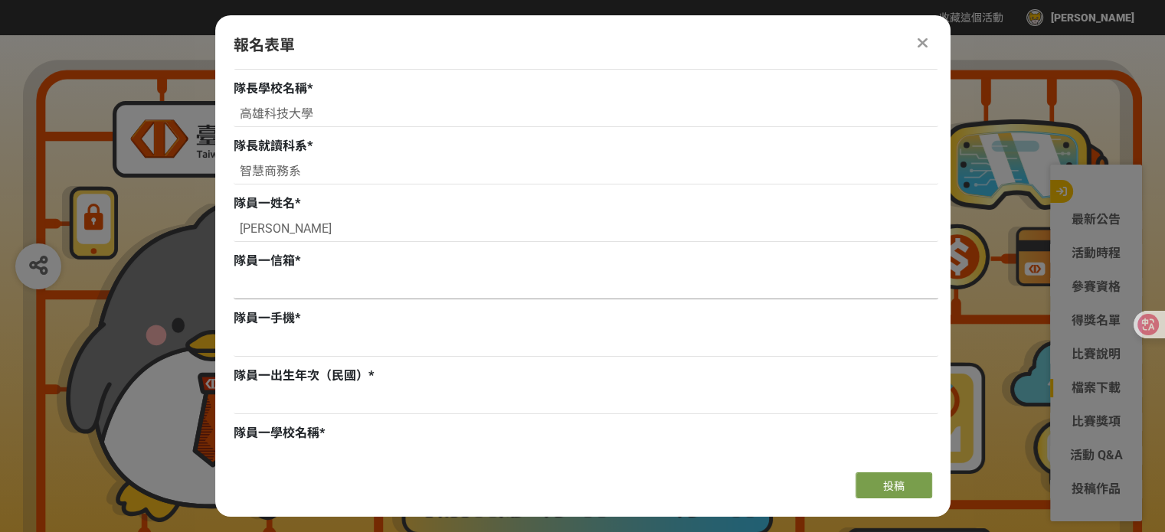
type input "[EMAIL_ADDRESS][DOMAIN_NAME]"
click at [256, 287] on input at bounding box center [586, 287] width 705 height 26
paste input "[EMAIL_ADDRESS][DOMAIN_NAME]"
type input "[EMAIL_ADDRESS][DOMAIN_NAME]"
click at [280, 351] on input at bounding box center [586, 344] width 705 height 26
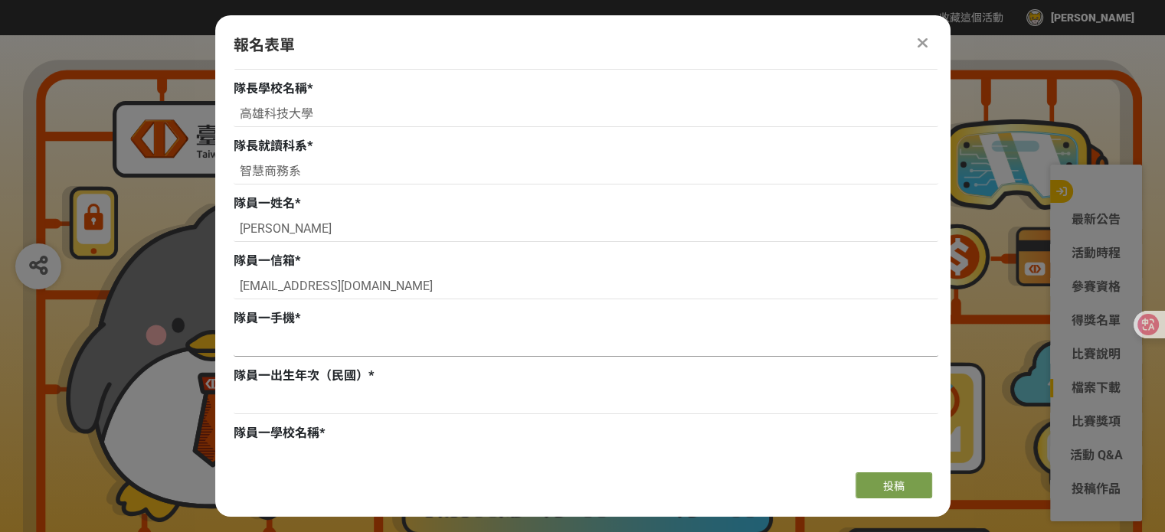
scroll to position [536, 0]
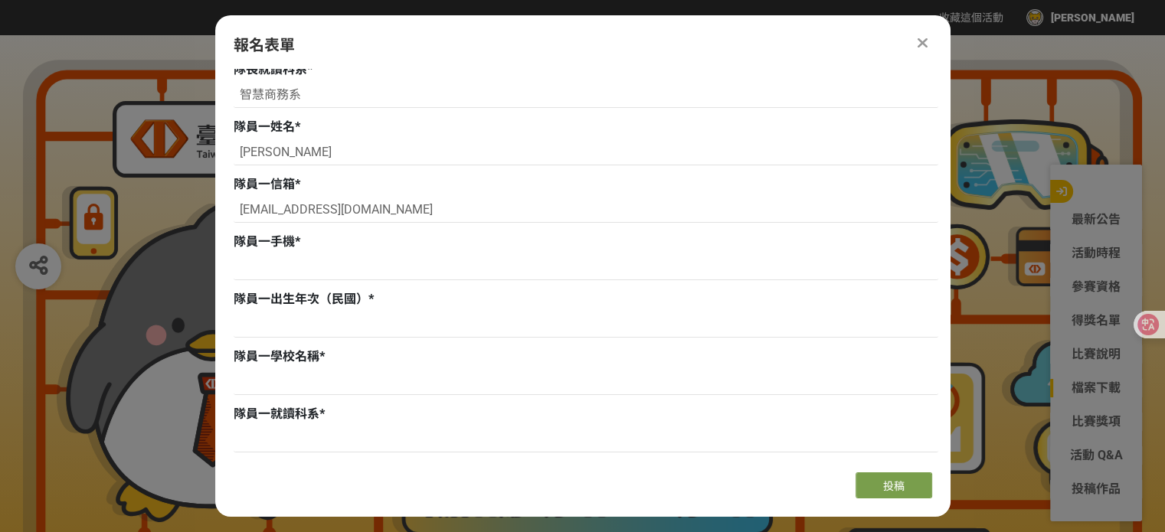
click at [277, 339] on div at bounding box center [586, 327] width 705 height 30
click at [276, 335] on input at bounding box center [586, 325] width 705 height 26
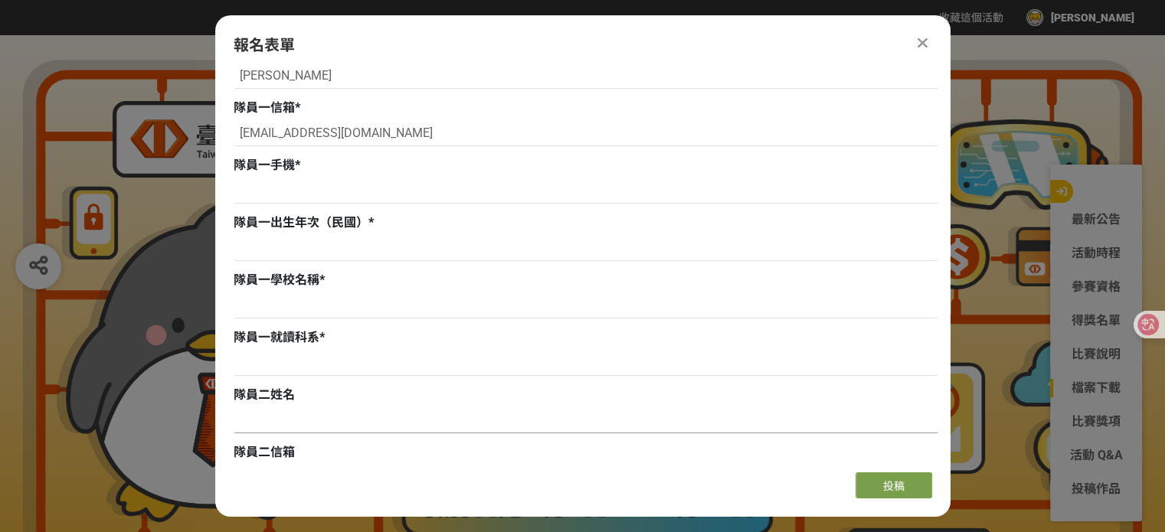
click at [264, 416] on input at bounding box center [586, 421] width 705 height 26
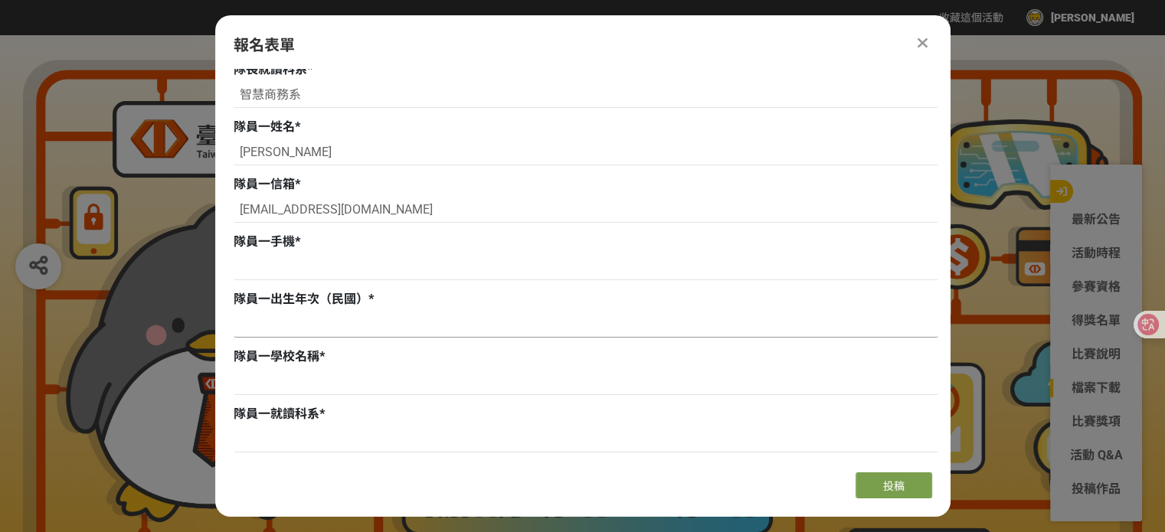
scroll to position [766, 0]
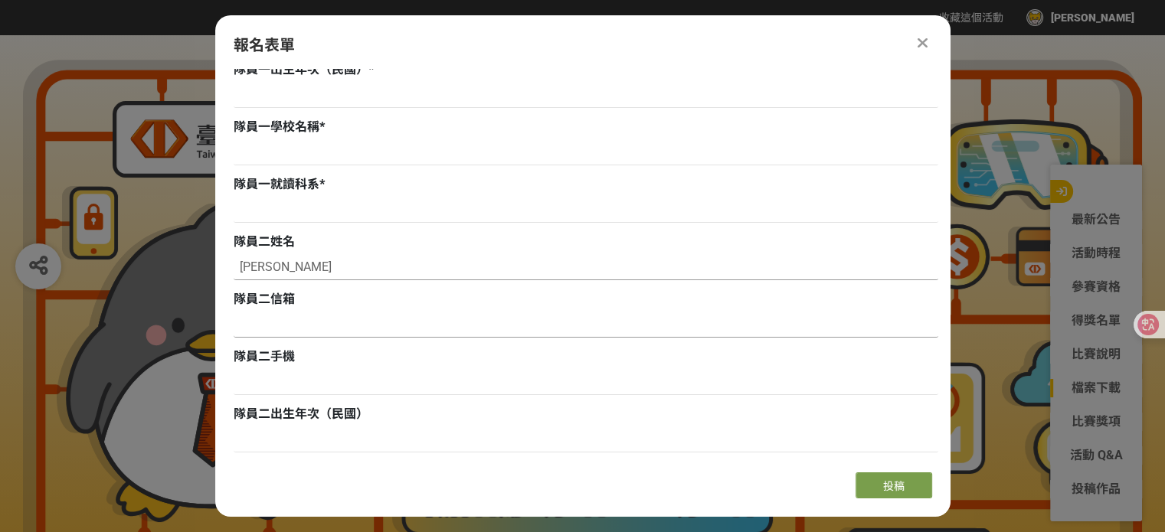
type input "[PERSON_NAME]"
click at [266, 316] on input at bounding box center [586, 325] width 705 height 26
paste input "[EMAIL_ADDRESS][DOMAIN_NAME]"
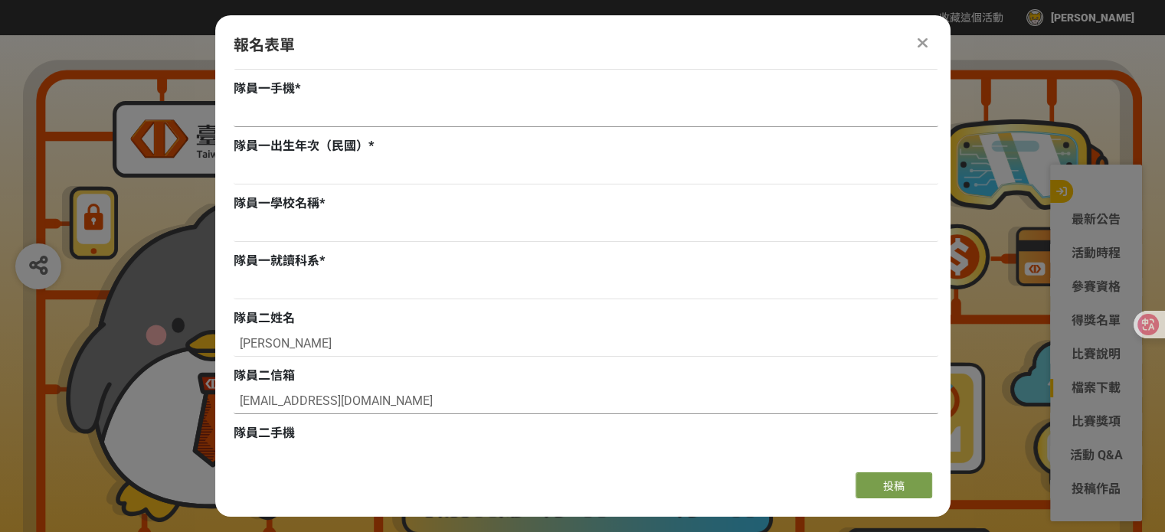
scroll to position [613, 0]
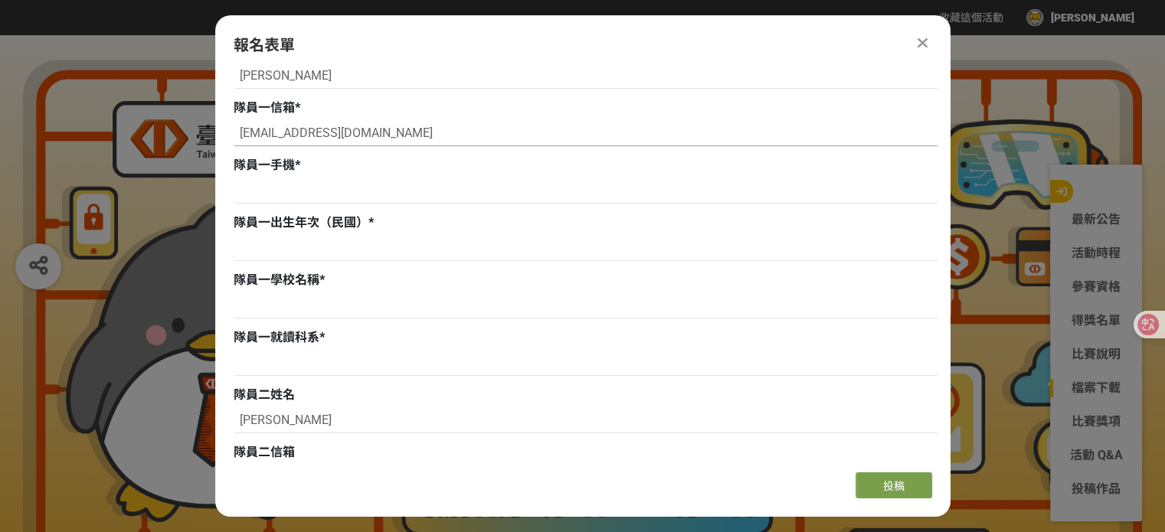
type input "[EMAIL_ADDRESS][DOMAIN_NAME]"
click at [302, 135] on input "[EMAIL_ADDRESS][DOMAIN_NAME]" at bounding box center [586, 133] width 705 height 26
click at [274, 138] on input "[EMAIL_ADDRESS][DOMAIN_NAME]" at bounding box center [586, 133] width 705 height 26
click at [266, 138] on input "[EMAIL_ADDRESS][DOMAIN_NAME]" at bounding box center [586, 133] width 705 height 26
click at [310, 133] on input "[EMAIL_ADDRESS][DOMAIN_NAME]" at bounding box center [586, 133] width 705 height 26
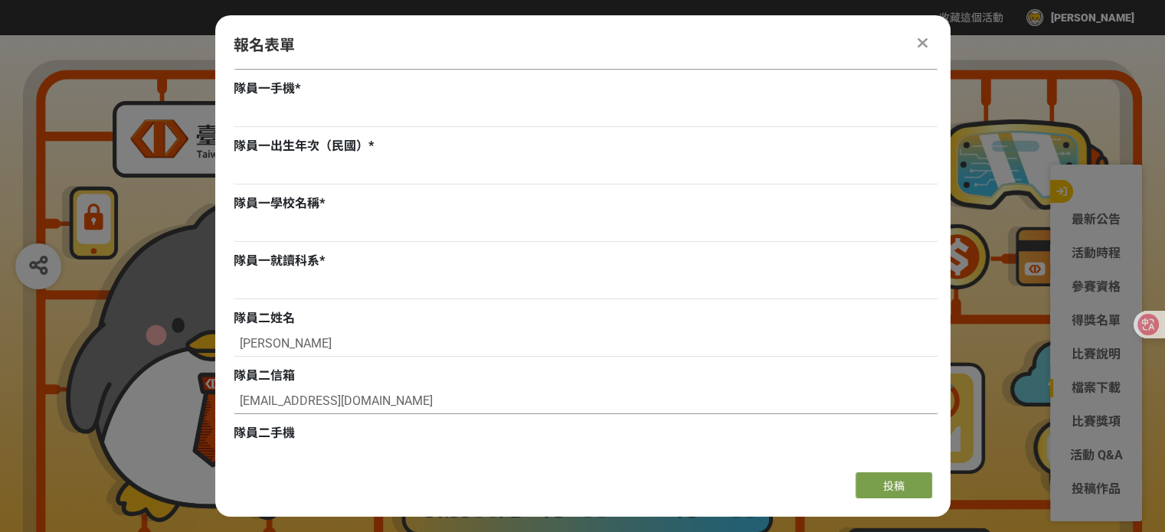
scroll to position [766, 0]
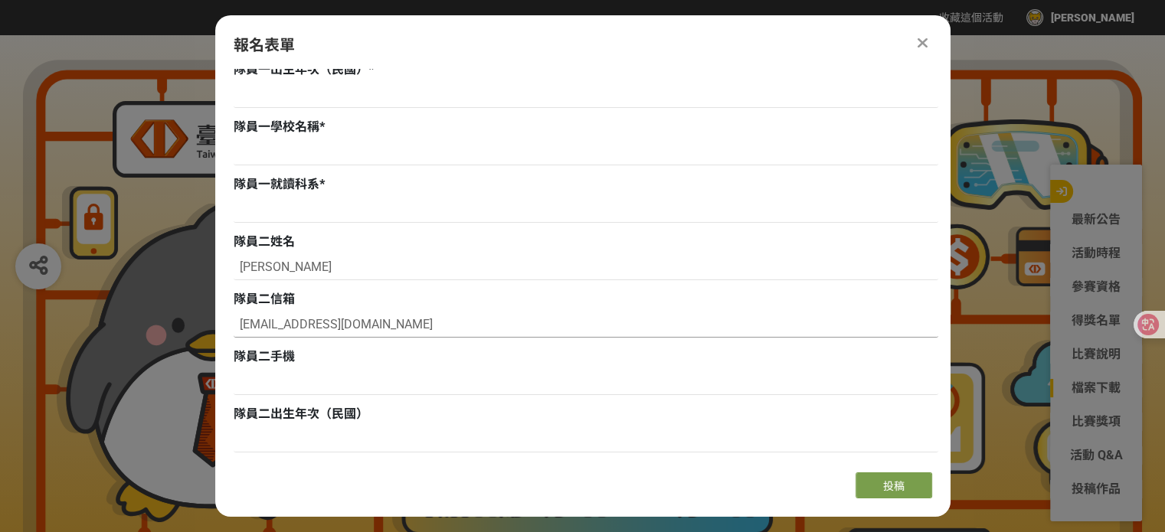
type input "[EMAIL_ADDRESS][DOMAIN_NAME]"
click at [305, 325] on input "[EMAIL_ADDRESS][DOMAIN_NAME]" at bounding box center [586, 325] width 705 height 26
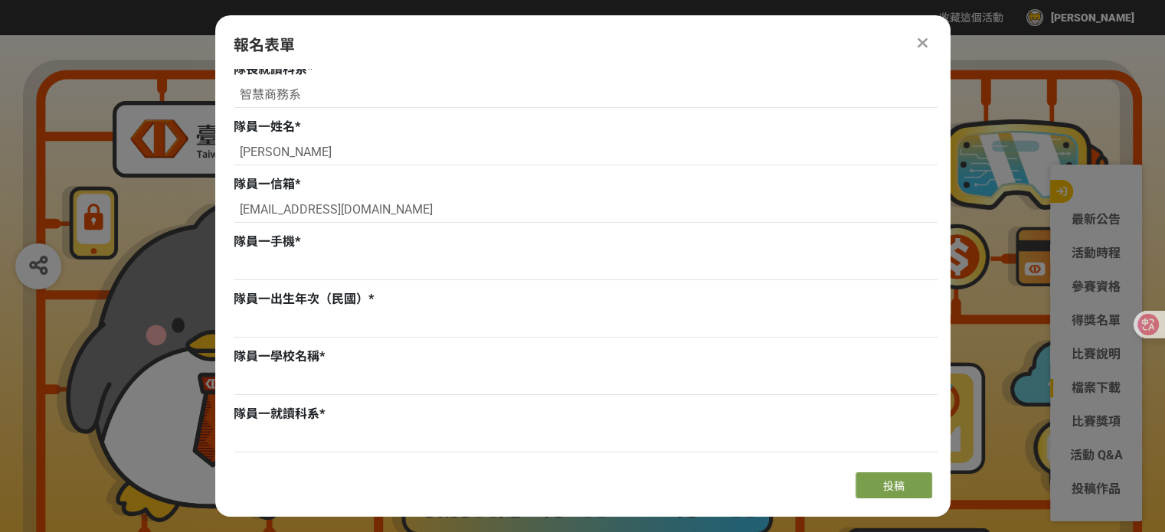
scroll to position [460, 0]
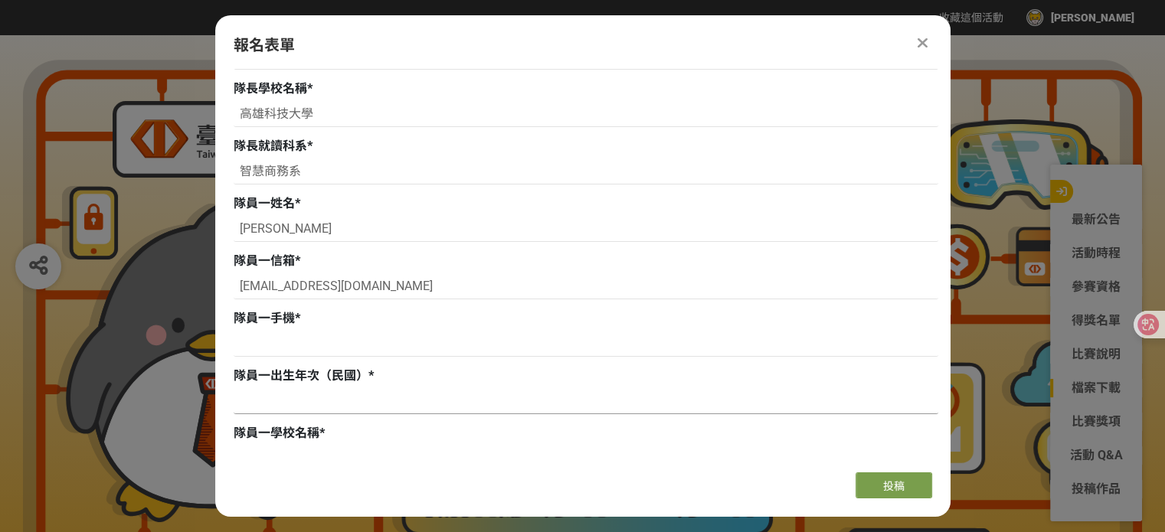
type input "[EMAIL_ADDRESS][DOMAIN_NAME]"
click at [302, 398] on input at bounding box center [586, 401] width 705 height 26
drag, startPoint x: 325, startPoint y: 116, endPoint x: 124, endPoint y: 103, distance: 201.2
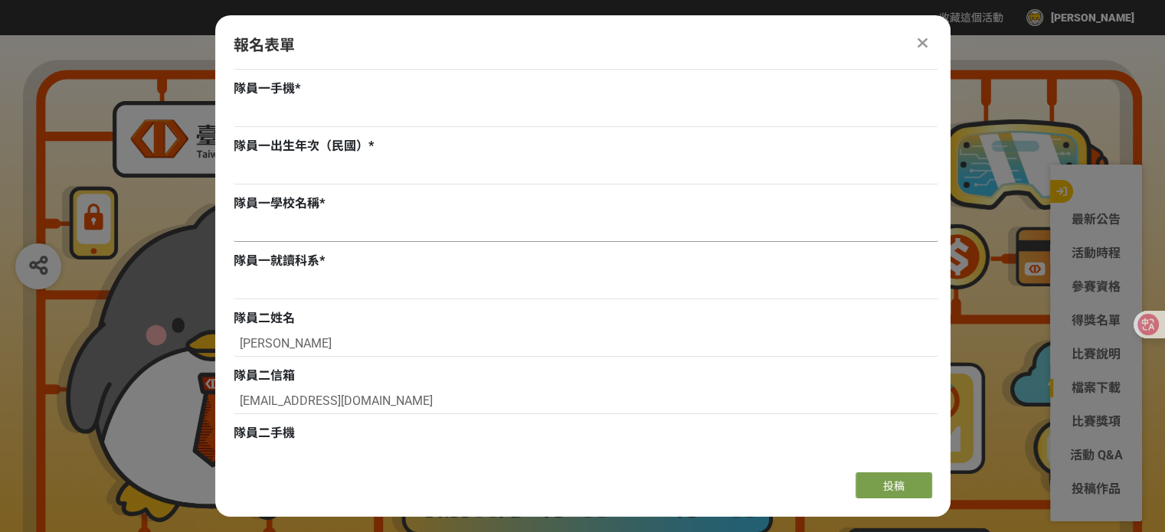
click at [274, 240] on input at bounding box center [586, 229] width 705 height 26
paste input "高雄科技大學"
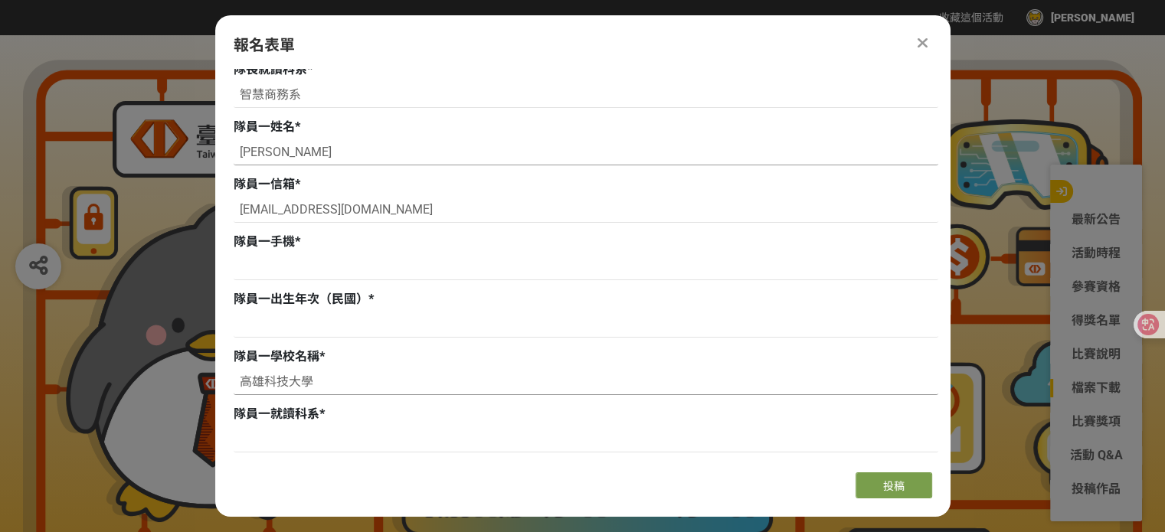
scroll to position [460, 0]
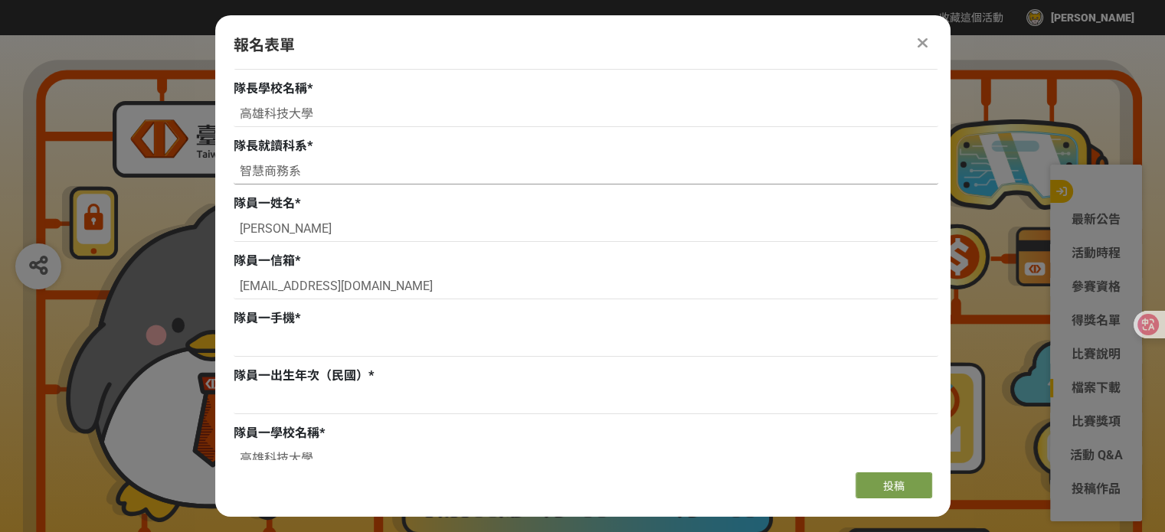
type input "高雄科技大學"
drag, startPoint x: 241, startPoint y: 165, endPoint x: 113, endPoint y: 187, distance: 129.7
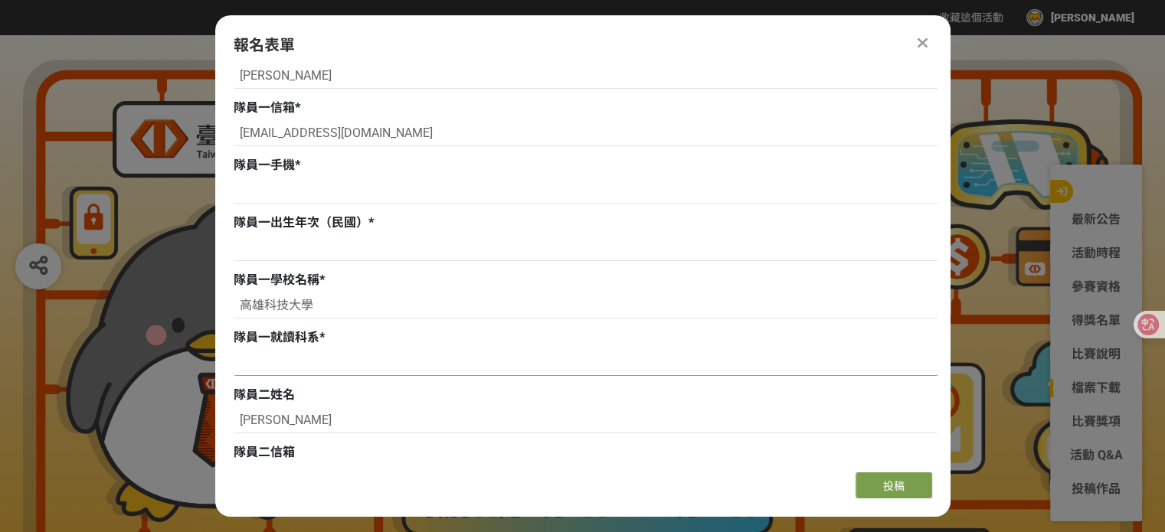
click at [295, 350] on input at bounding box center [586, 363] width 705 height 26
paste input "智慧商務系"
type input "智慧商務系"
drag, startPoint x: 345, startPoint y: 299, endPoint x: 74, endPoint y: 295, distance: 271.2
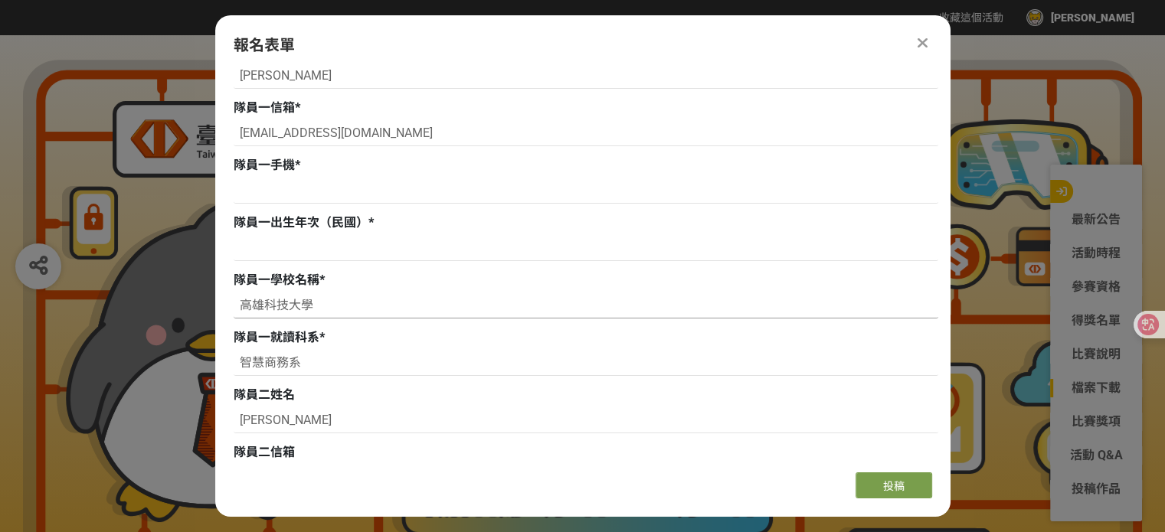
scroll to position [843, 0]
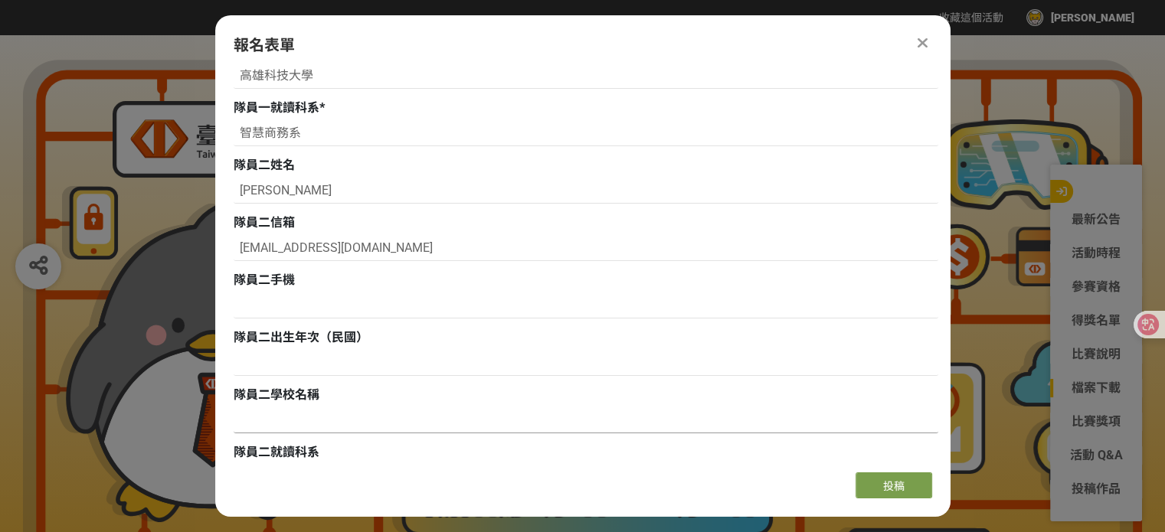
click at [291, 415] on input at bounding box center [586, 421] width 705 height 26
paste input "高雄科技大學"
type input "高雄科技大學"
drag, startPoint x: 307, startPoint y: 145, endPoint x: 126, endPoint y: 130, distance: 181.4
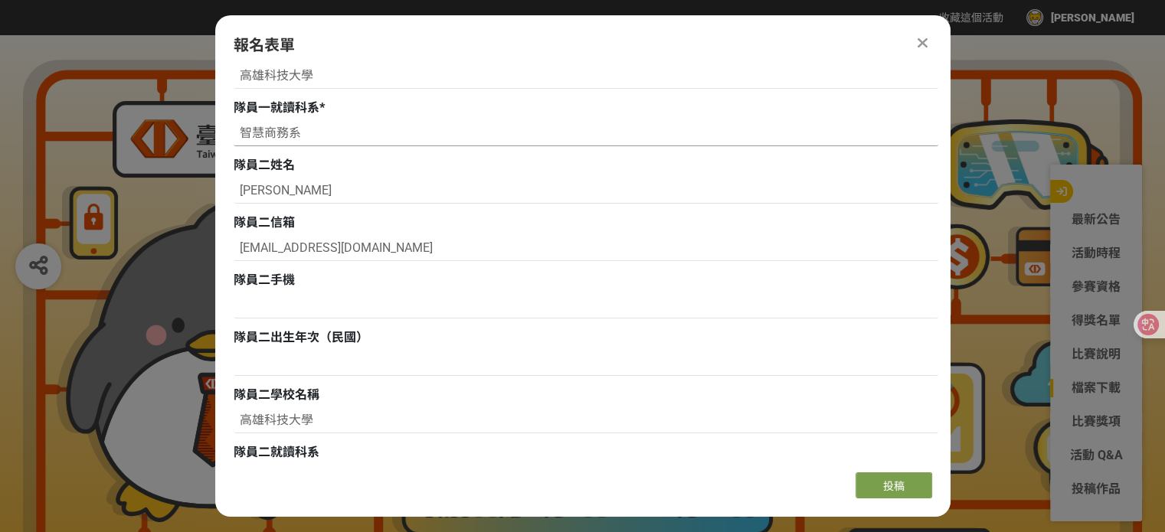
scroll to position [919, 0]
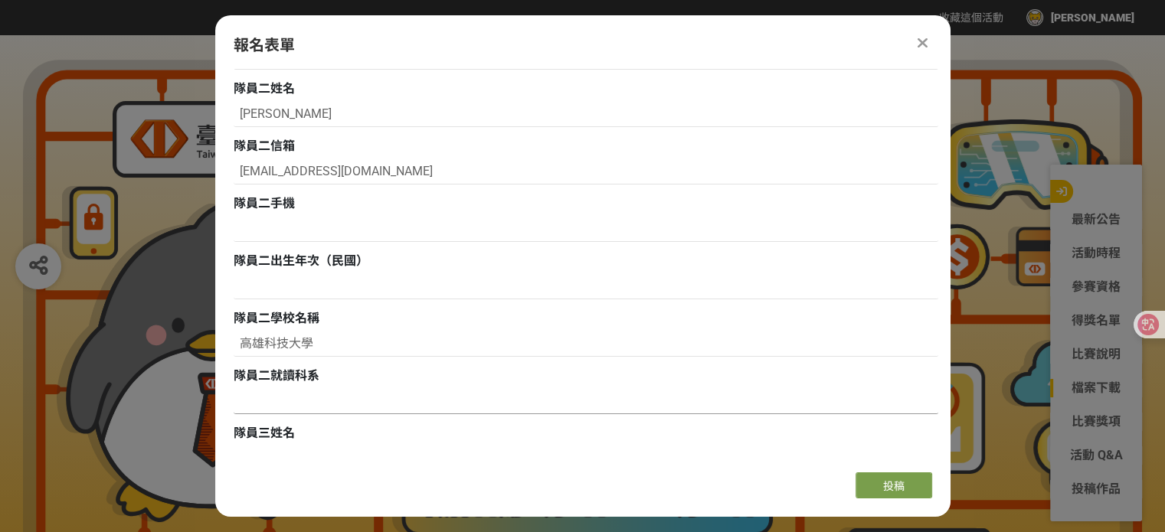
click at [310, 408] on input at bounding box center [586, 401] width 705 height 26
paste input "智慧商務系"
type input "智慧商務系"
click at [301, 288] on input at bounding box center [586, 287] width 705 height 26
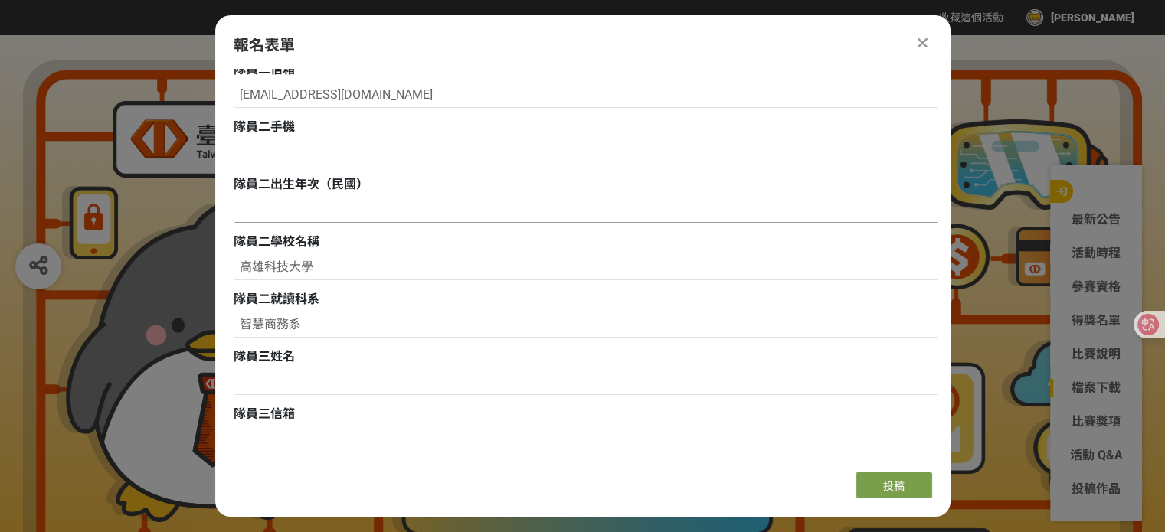
scroll to position [1407, 0]
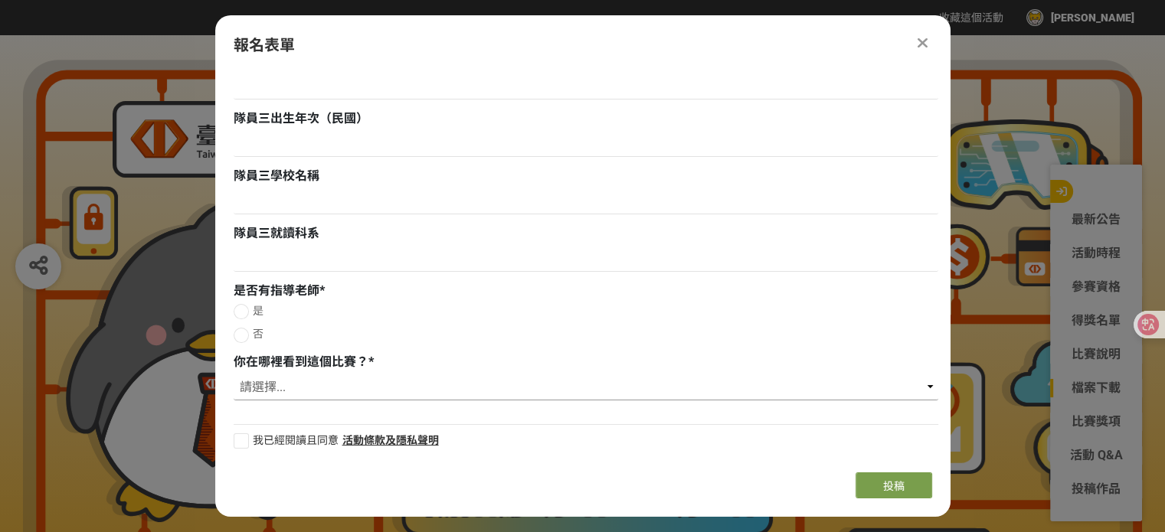
click at [290, 386] on select "請選擇... 獎金獵人網站 Facebook / Instagram 校園講座 / 老師系上推薦 電子郵件 海報 其他" at bounding box center [586, 388] width 705 height 26
click at [291, 392] on select "請選擇... 獎金獵人網站 Facebook / Instagram 校園講座 / 老師系上推薦 電子郵件 海報 其他" at bounding box center [586, 388] width 705 height 26
select select "校園講座 / 老師系上推薦"
click at [234, 375] on select "請選擇... 獎金獵人網站 Facebook / Instagram 校園講座 / 老師系上推薦 電子郵件 海報 其他" at bounding box center [586, 388] width 705 height 26
click at [241, 306] on div at bounding box center [241, 311] width 15 height 15
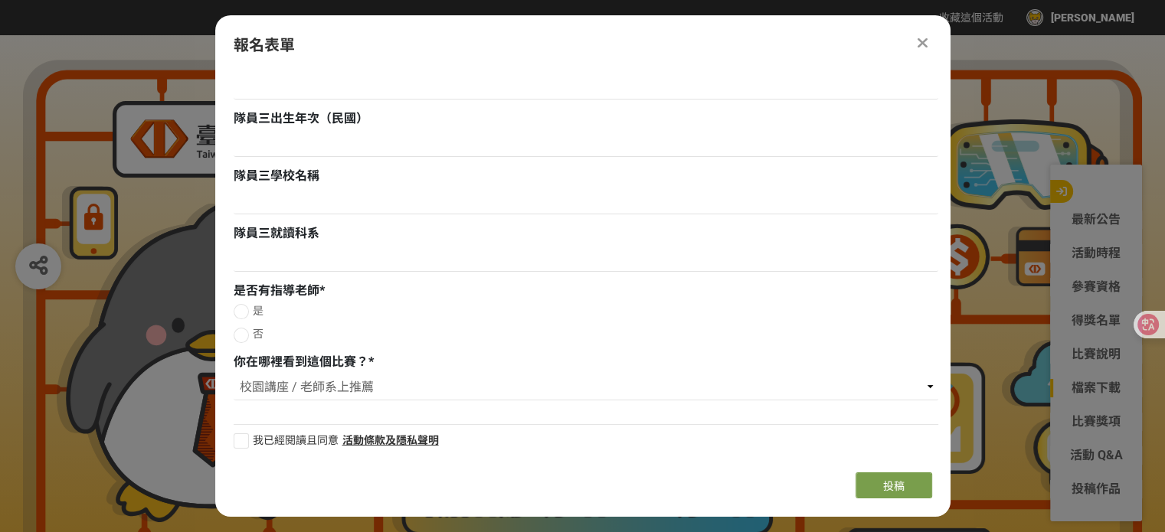
radio input "true"
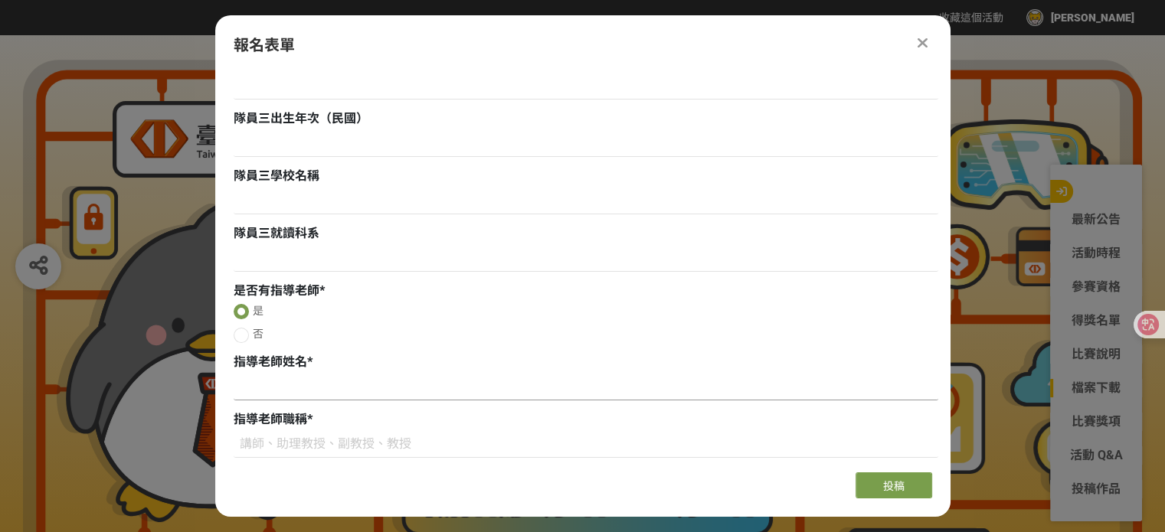
click at [277, 377] on input at bounding box center [586, 388] width 705 height 26
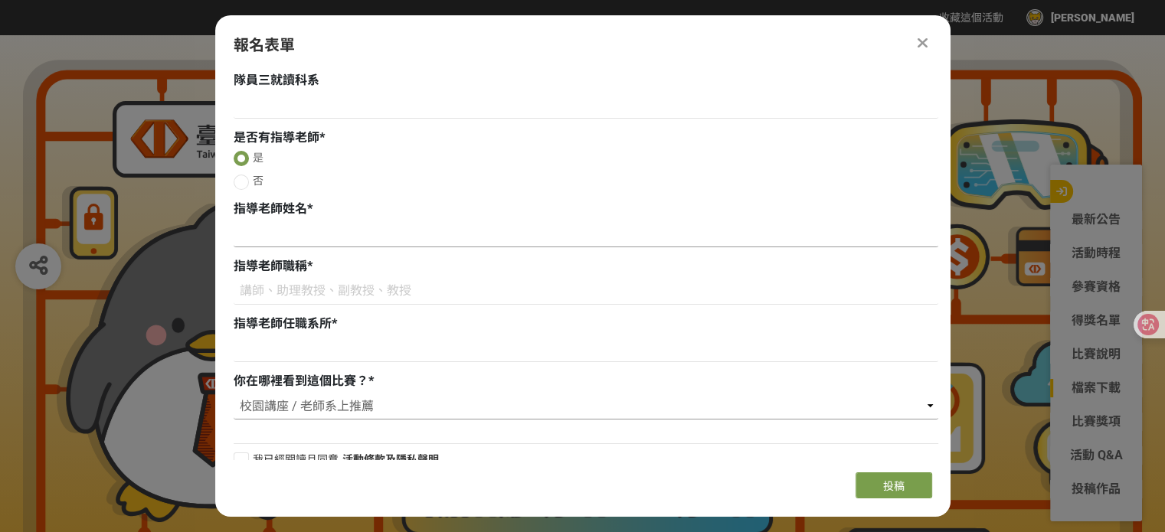
scroll to position [1578, 0]
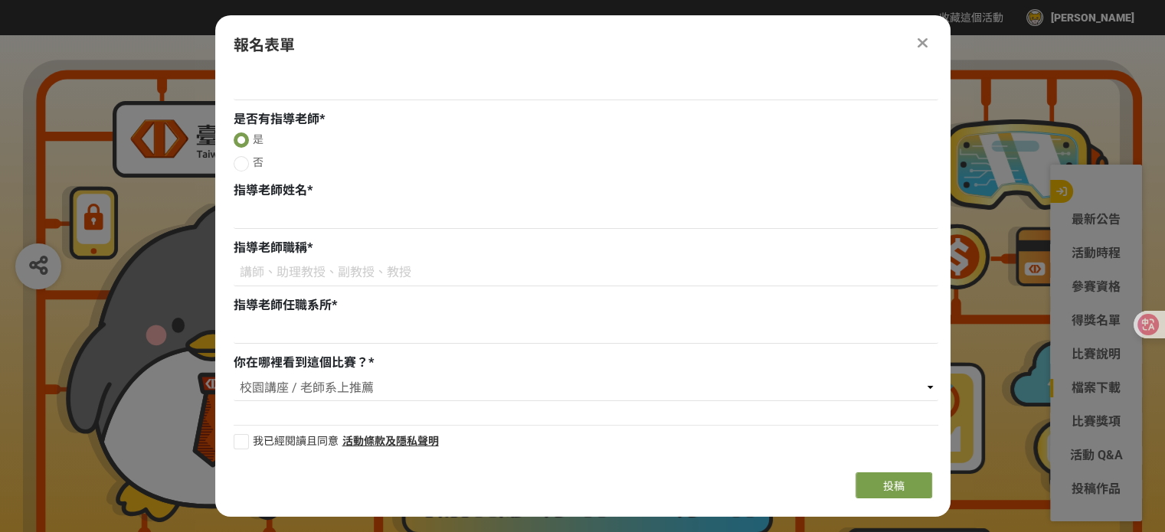
click at [267, 287] on div at bounding box center [586, 275] width 705 height 30
click at [264, 275] on input at bounding box center [586, 273] width 705 height 26
type input "教授"
click at [258, 201] on div "指導老師姓名 *" at bounding box center [586, 207] width 705 height 51
click at [260, 215] on input at bounding box center [586, 216] width 705 height 26
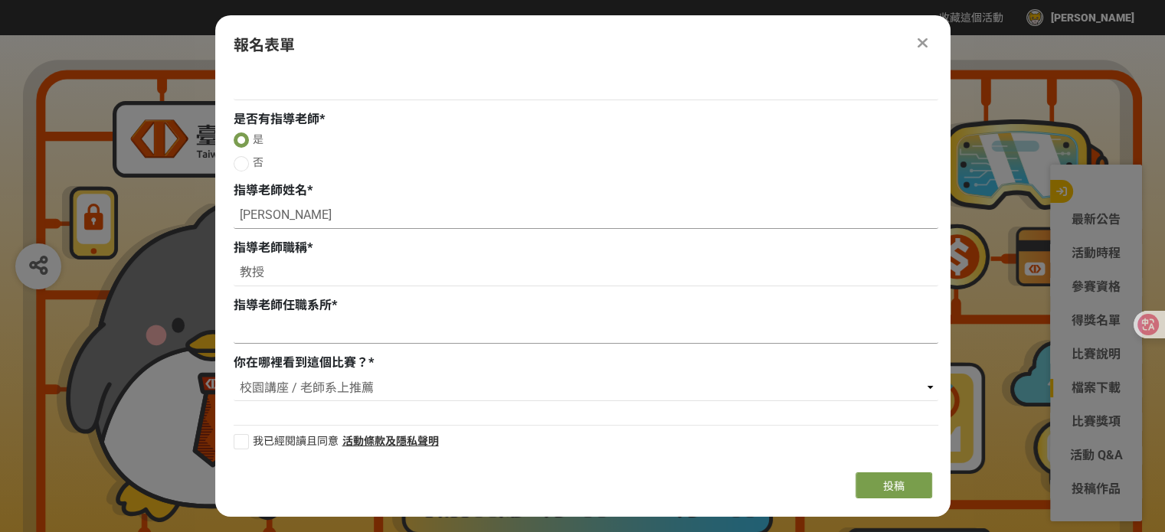
type input "[PERSON_NAME]"
click at [272, 318] on input at bounding box center [586, 331] width 705 height 26
type input "智慧商務系"
click at [239, 441] on div at bounding box center [241, 441] width 15 height 15
checkbox input "true"
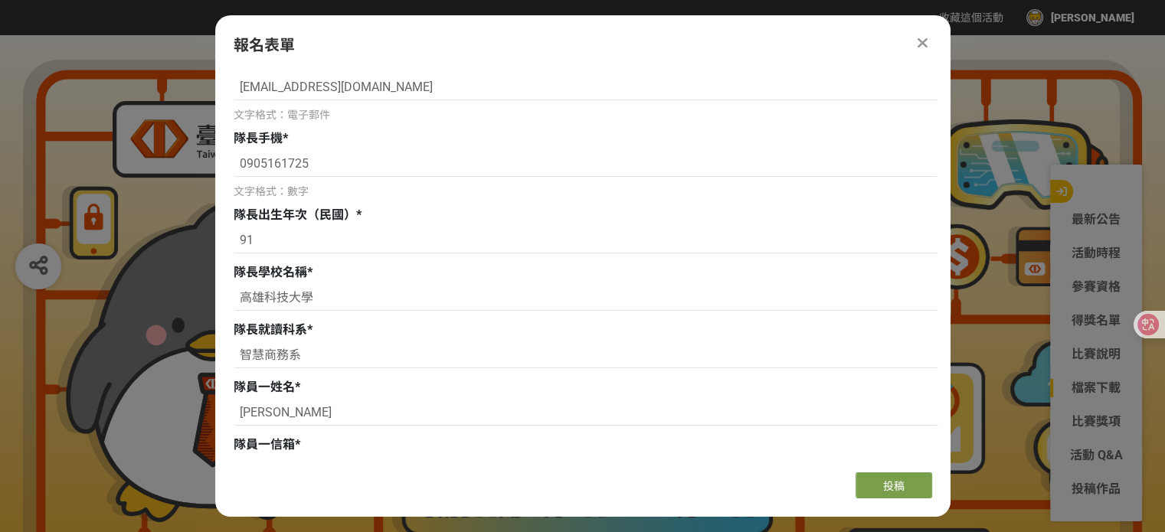
scroll to position [0, 0]
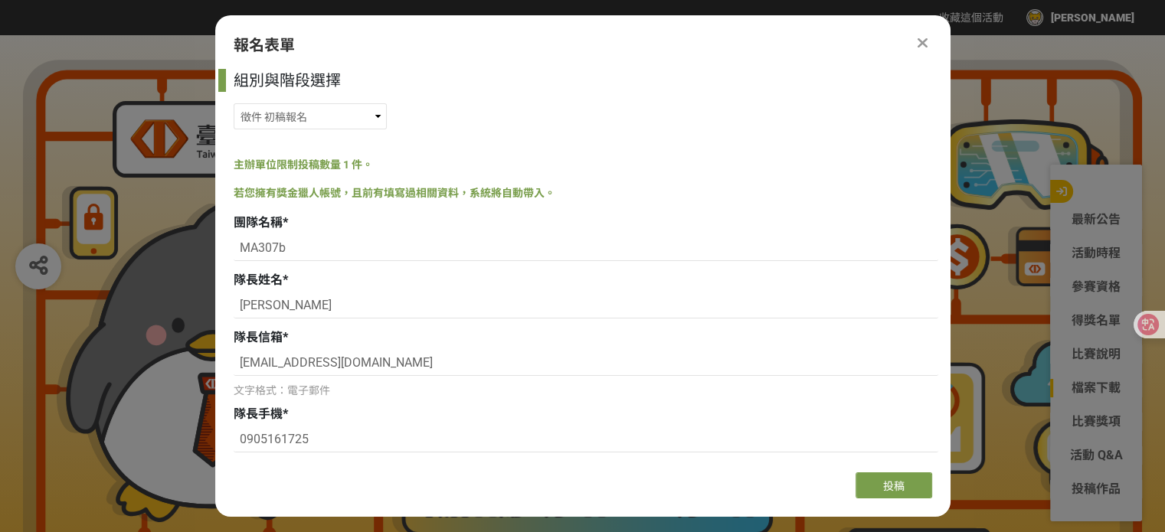
click at [774, 146] on div "組別與階段選擇 徵件 社群挑戰 徵件 初稿繳件 徵件 初稿報名 主辦單位限制投稿數量 1 件。 若您擁有獎金獵人帳號，且前有填寫過相關資料，系統將自動帶入。 …" at bounding box center [583, 265] width 736 height 392
click at [922, 39] on icon at bounding box center [923, 42] width 10 height 15
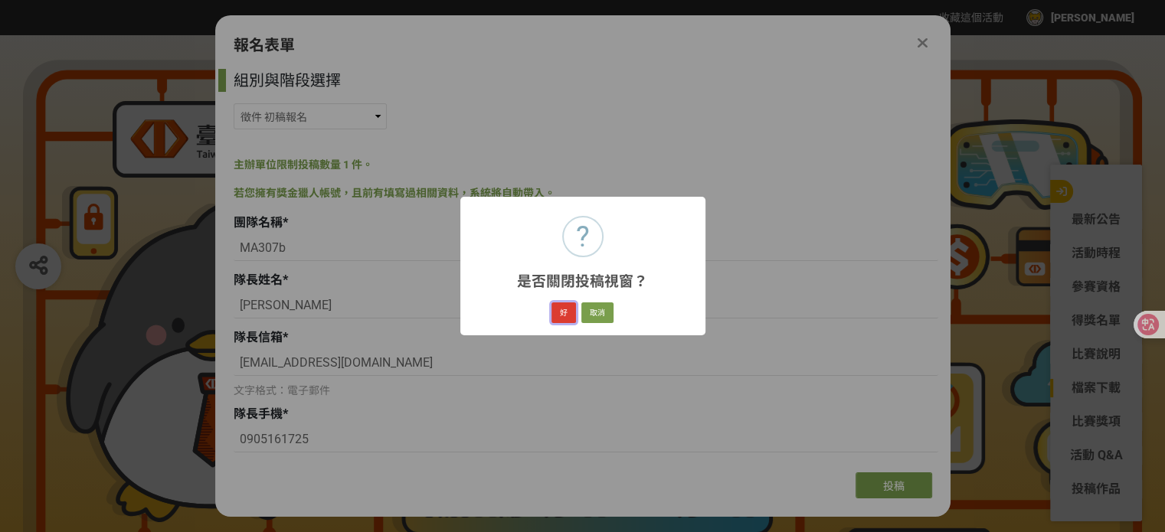
click at [560, 314] on button "好" at bounding box center [564, 313] width 25 height 21
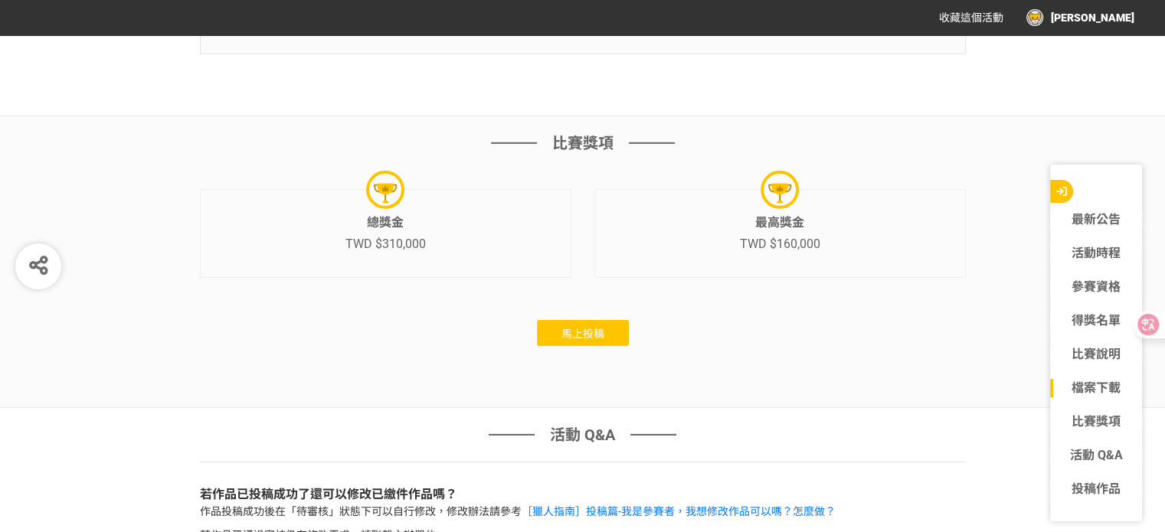
click at [576, 329] on div "比賽獎項 總獎金 TWD $310,000 最高獎金 TWD $160,000 馬上投稿" at bounding box center [583, 239] width 766 height 215
click at [576, 336] on button "馬上投稿" at bounding box center [583, 333] width 92 height 26
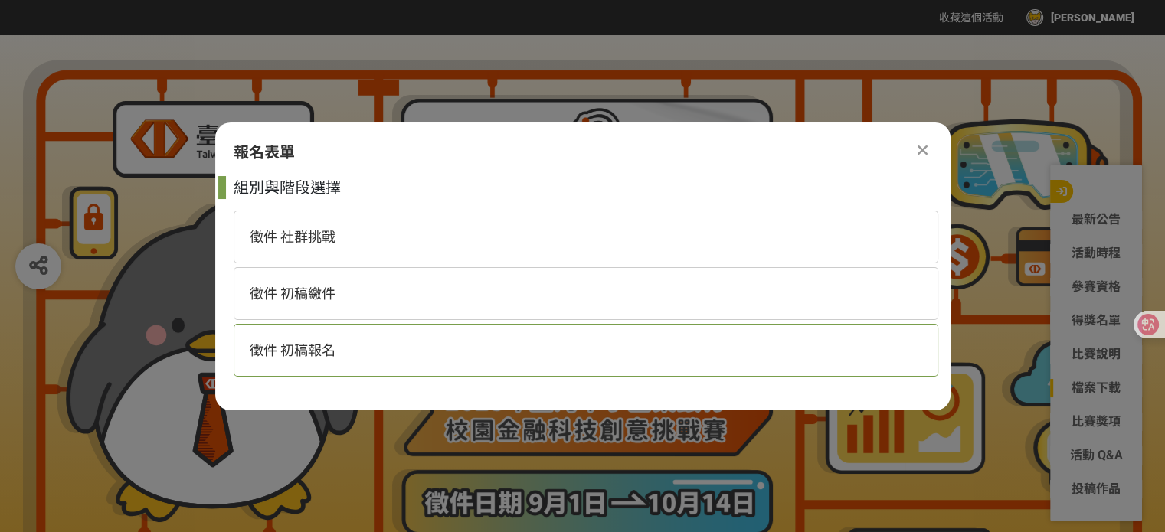
click at [293, 351] on span "徵件 初稿報名" at bounding box center [293, 350] width 86 height 16
select select "185368:185625"
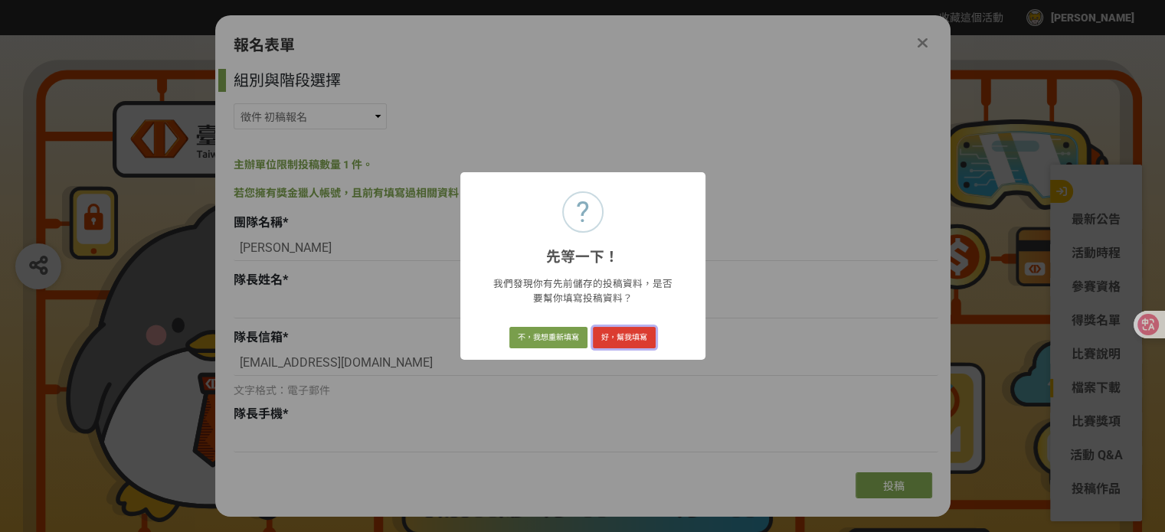
click at [614, 342] on button "好，幫我填寫" at bounding box center [624, 337] width 63 height 21
type input "MA307b"
type input "[PERSON_NAME]"
type input "[EMAIL_ADDRESS][DOMAIN_NAME]"
type input "0905161725"
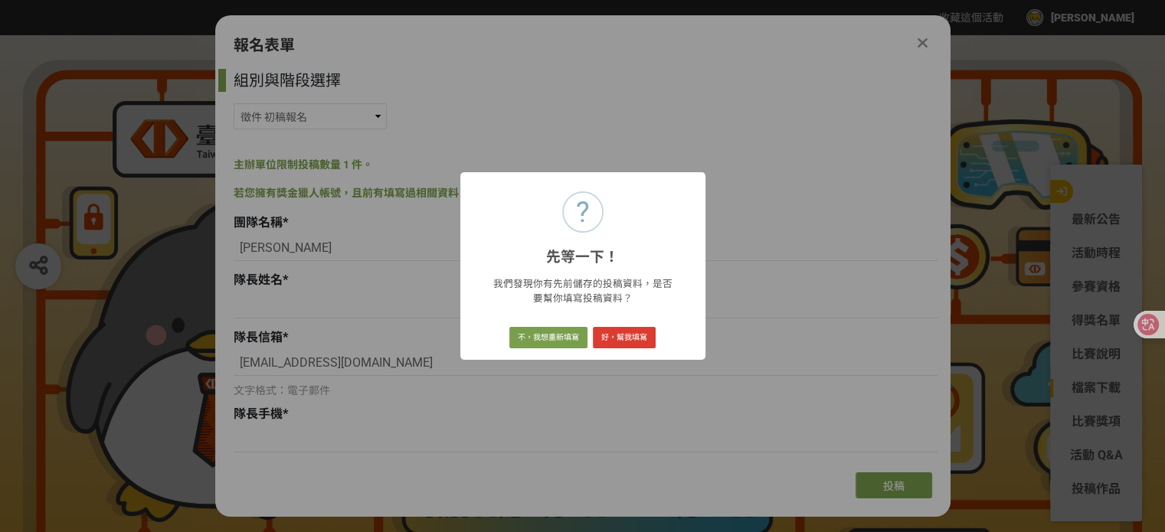
type input "91"
type input "高雄科技大學"
type input "智慧商務系"
type input "[PERSON_NAME]"
type input "[EMAIL_ADDRESS][DOMAIN_NAME]"
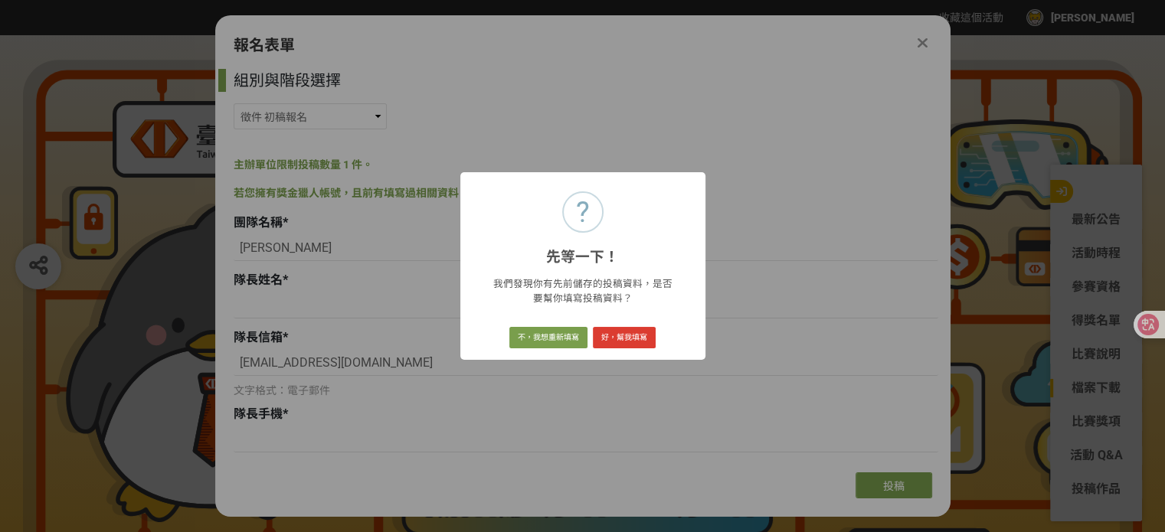
type input "高雄科技大學"
type input "智慧商務系"
type input "[PERSON_NAME]"
type input "[EMAIL_ADDRESS][DOMAIN_NAME]"
type input "高雄科技大學"
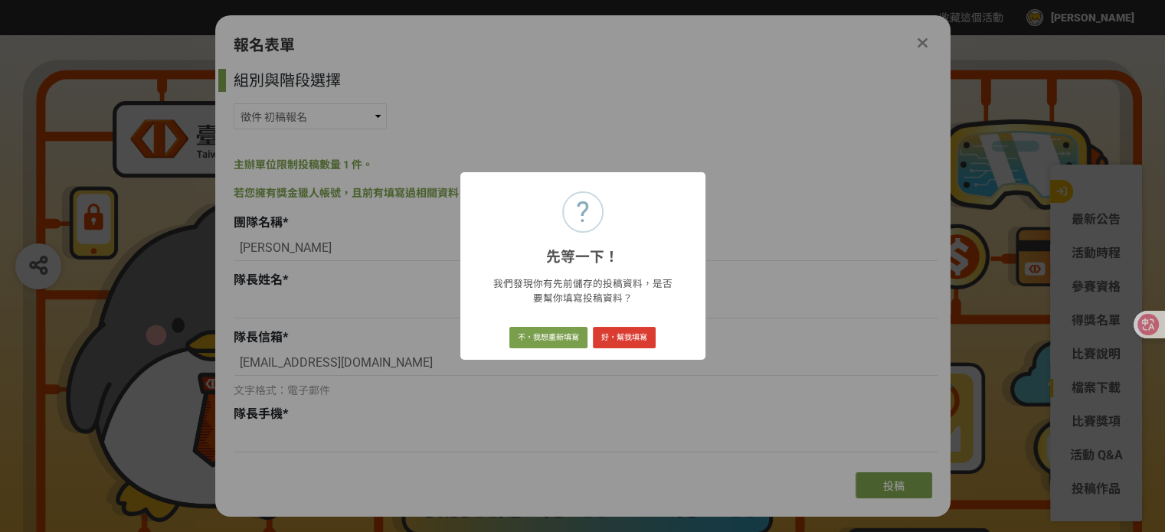
type input "智慧商務系"
radio input "true"
select select "校園講座 / 老師系上推薦"
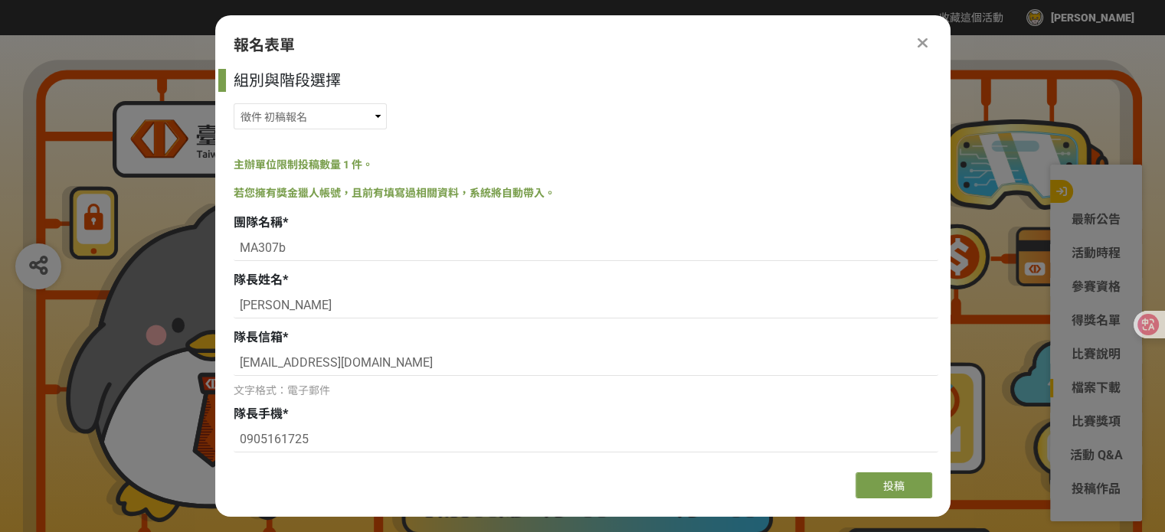
scroll to position [1578, 0]
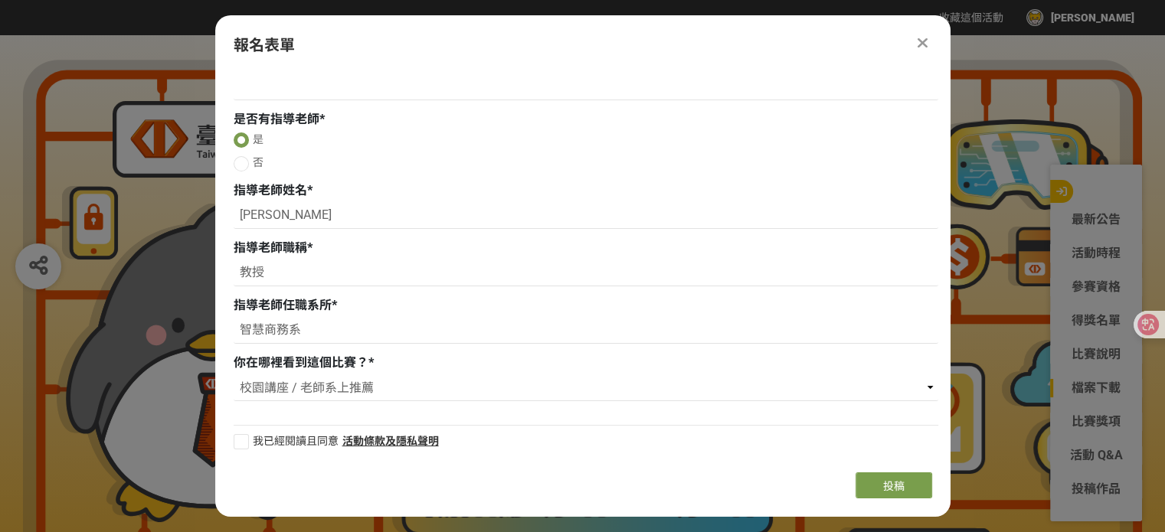
click at [911, 32] on div "報名表單 組別與階段選擇 徵件 社群挑戰 徵件 初稿繳件 徵件 初稿報名 主辦單位限制投稿數量 1 件。 若您擁有獎金獵人帳號，且前有填寫過相關資料，系統將自…" at bounding box center [583, 266] width 736 height 502
click at [915, 33] on div "報名表單 組別與階段選擇 徵件 社群挑戰 徵件 初稿繳件 徵件 初稿報名 主辦單位限制投稿數量 1 件。 若您擁有獎金獵人帳號，且前有填寫過相關資料，系統將自…" at bounding box center [583, 266] width 736 height 502
click at [916, 35] on div at bounding box center [923, 43] width 18 height 18
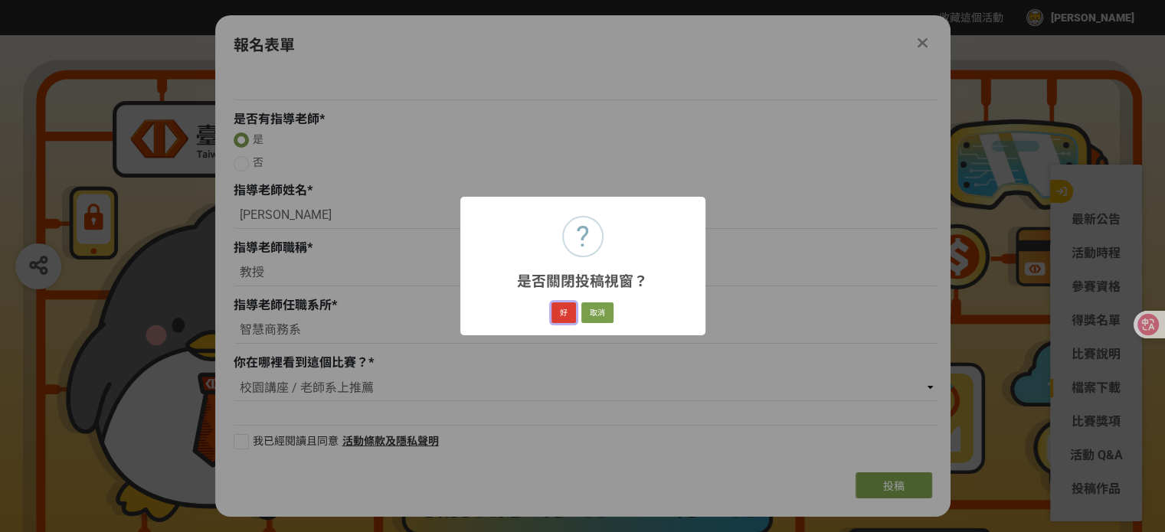
click at [563, 311] on button "好" at bounding box center [564, 313] width 25 height 21
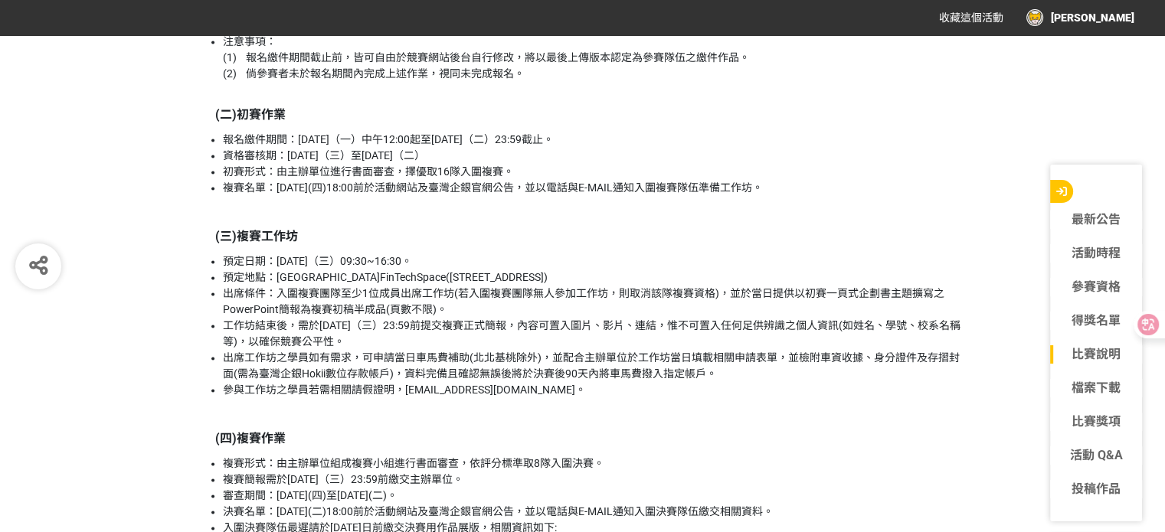
scroll to position [1600, 0]
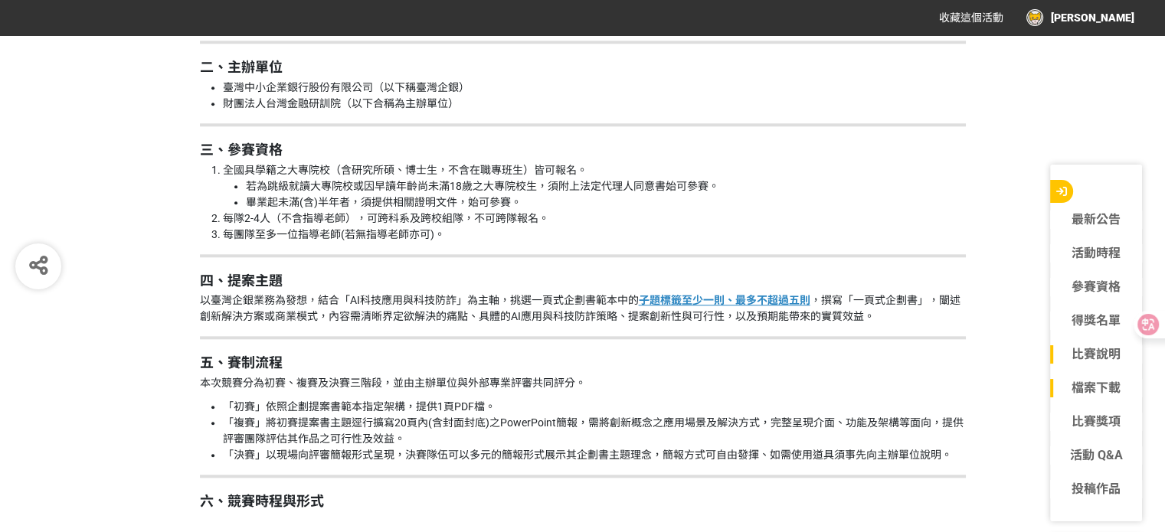
click at [1086, 385] on link "檔案下載" at bounding box center [1096, 388] width 92 height 18
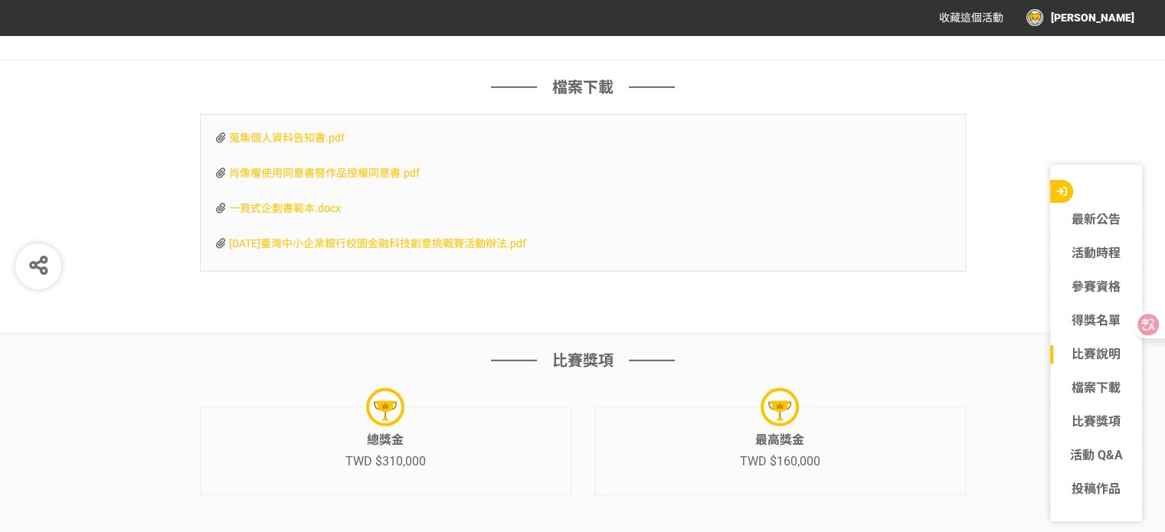
click at [296, 215] on span "一頁式企劃書範本.docx" at bounding box center [285, 208] width 112 height 12
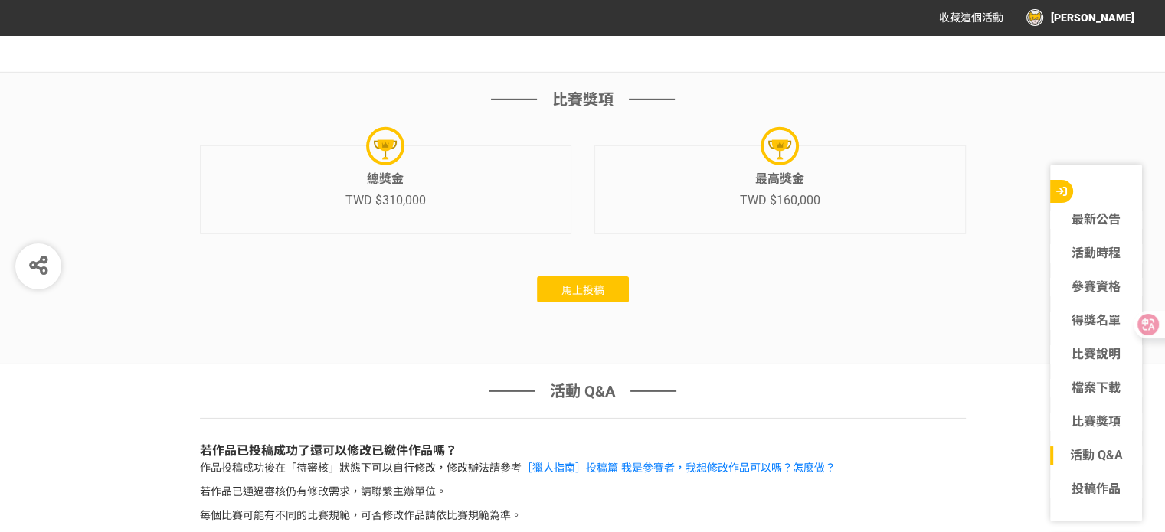
scroll to position [5277, 0]
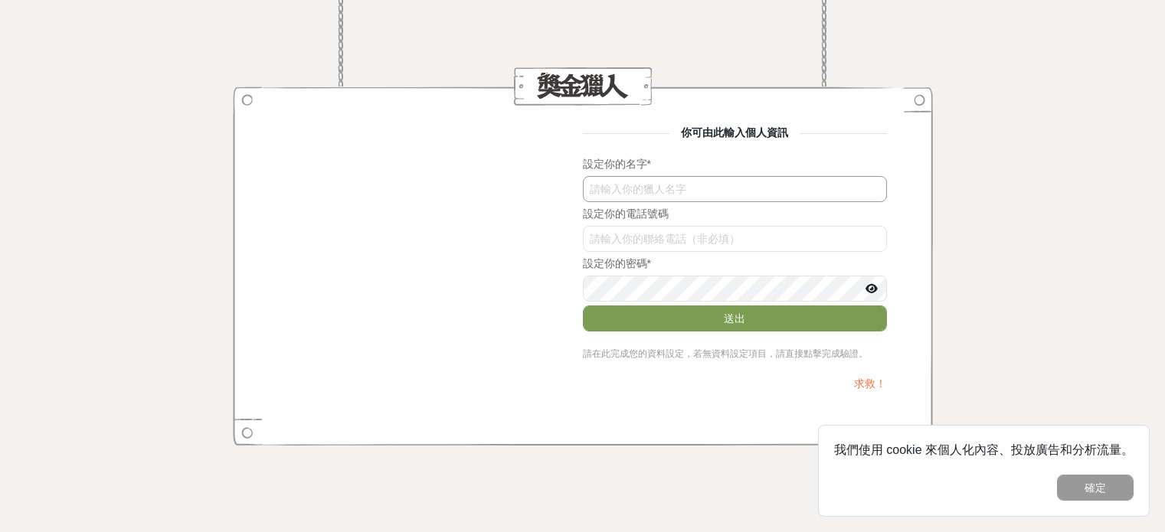
click at [640, 190] on input "text" at bounding box center [735, 189] width 304 height 26
click at [633, 200] on input "YAn" at bounding box center [735, 189] width 304 height 26
type input "[PERSON_NAME]"
click at [583, 306] on button "送出" at bounding box center [735, 319] width 304 height 26
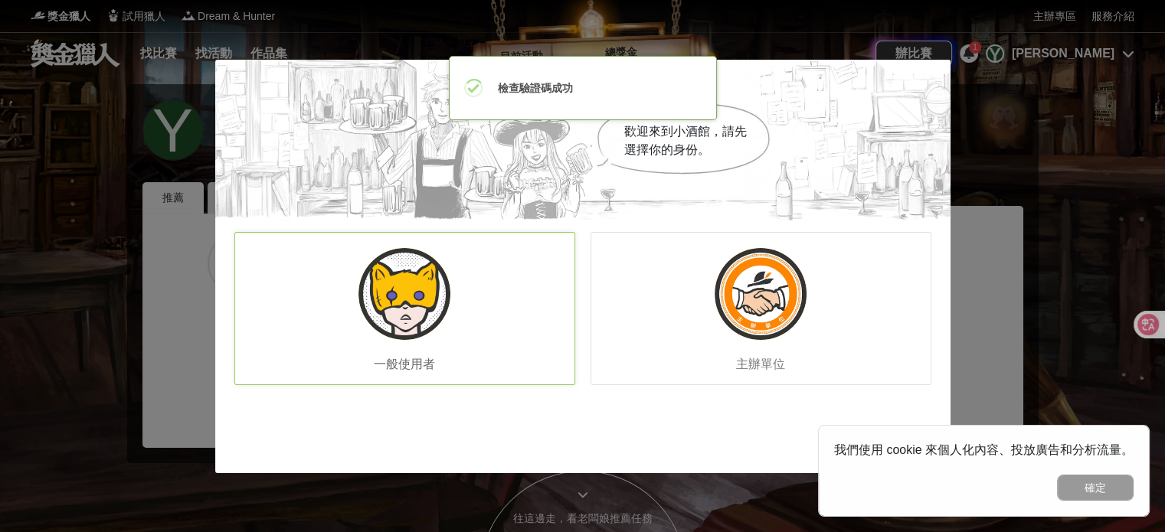
click at [346, 362] on div "一般使用者" at bounding box center [404, 308] width 341 height 153
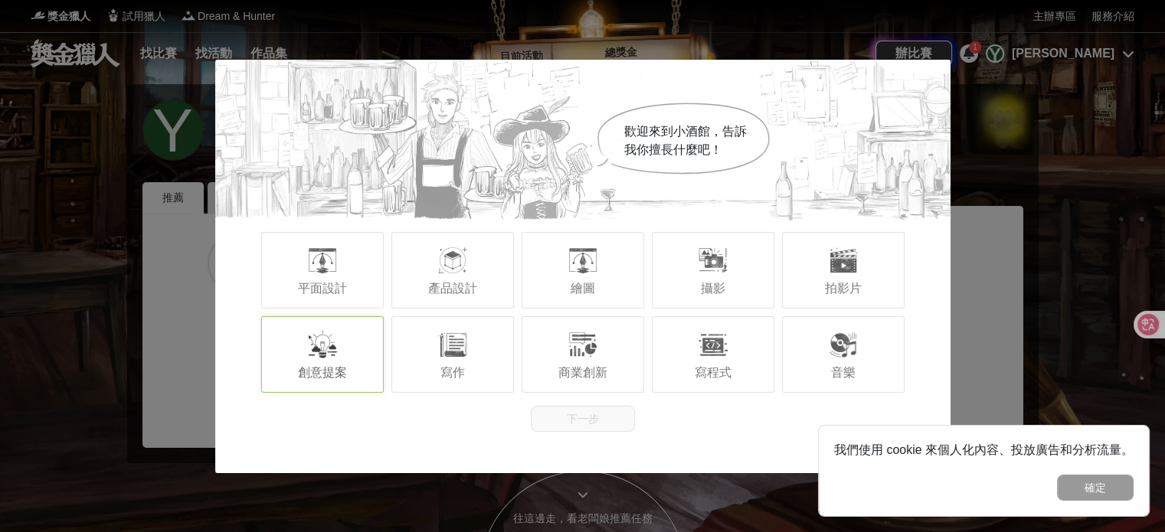
click at [313, 367] on span "創意提案" at bounding box center [322, 372] width 49 height 13
click at [707, 365] on div "寫程式" at bounding box center [713, 354] width 123 height 77
drag, startPoint x: 615, startPoint y: 418, endPoint x: 616, endPoint y: 428, distance: 9.2
click at [614, 417] on button "下一步" at bounding box center [583, 419] width 104 height 26
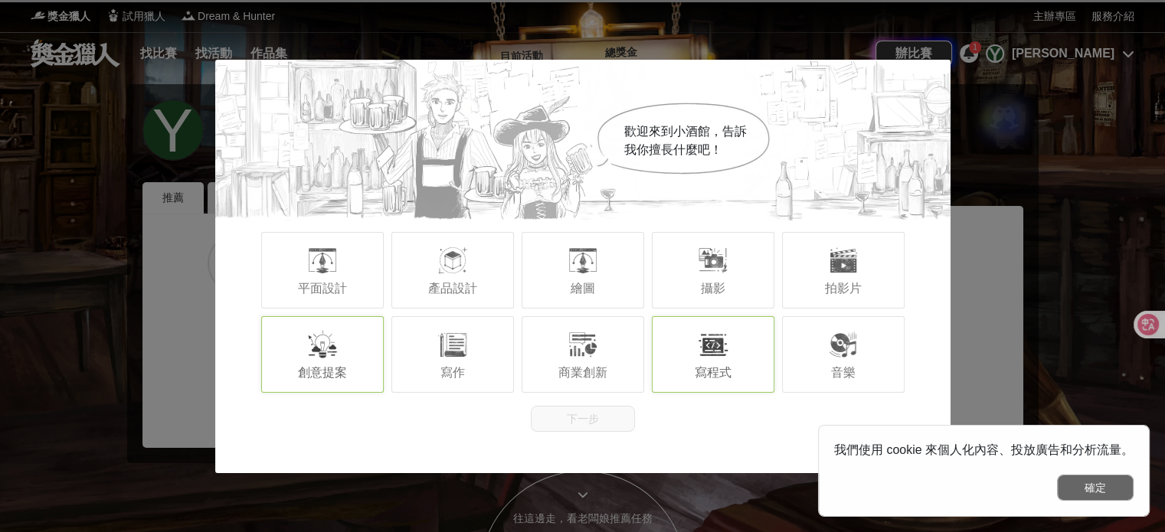
click at [1091, 492] on button "確定" at bounding box center [1095, 488] width 77 height 26
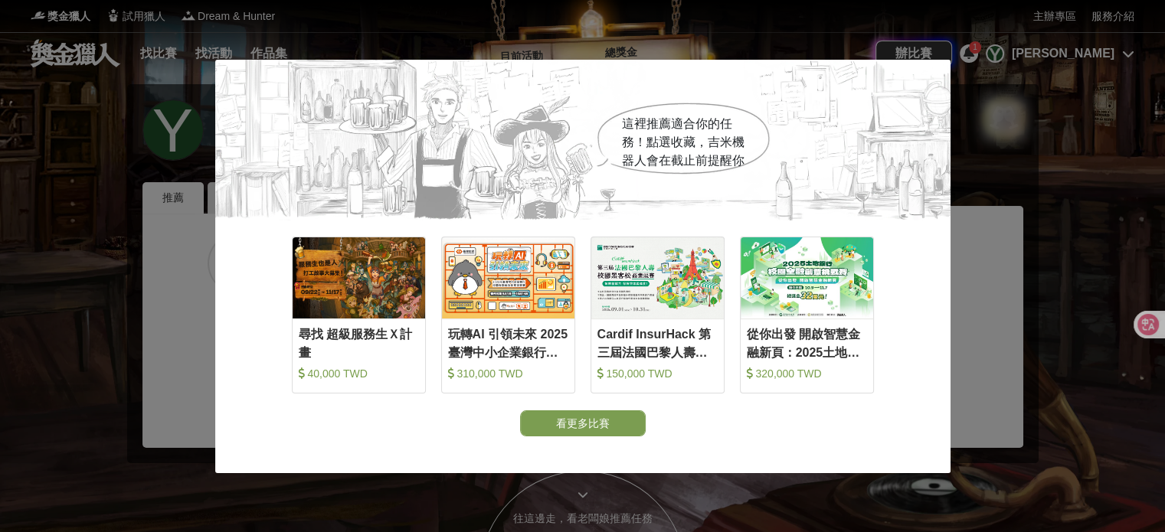
click at [180, 471] on div "這裡推薦適合你的任務！點選收藏，吉米機器人會在截止前提醒你 收藏 尋找 超級服務生Ｘ計畫 40,000 TWD 收藏 玩轉AI 引領未來 2025臺灣中小企業…" at bounding box center [582, 266] width 1165 height 532
